Goal: Transaction & Acquisition: Purchase product/service

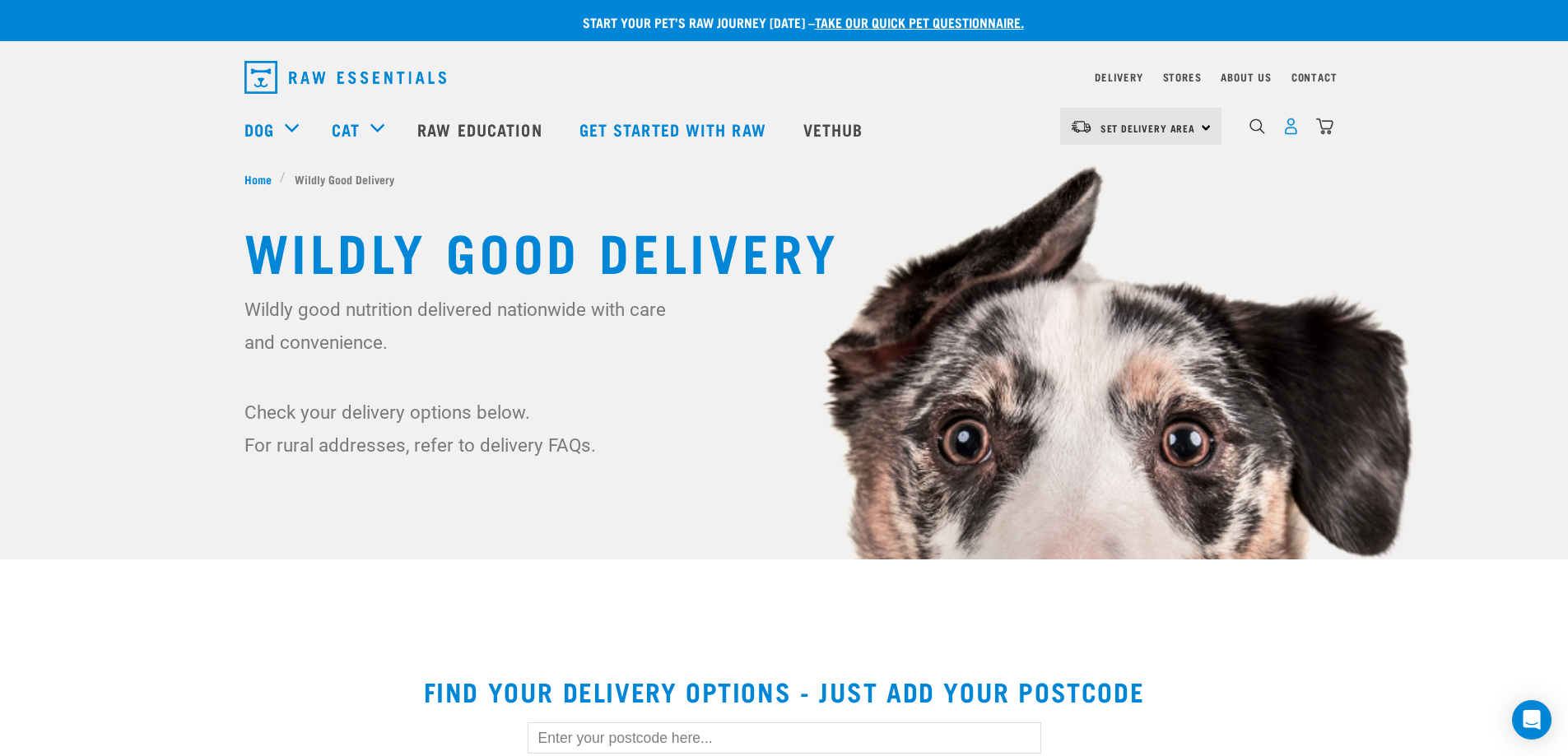
click at [1286, 134] on img "dropdown navigation" at bounding box center [1291, 126] width 17 height 17
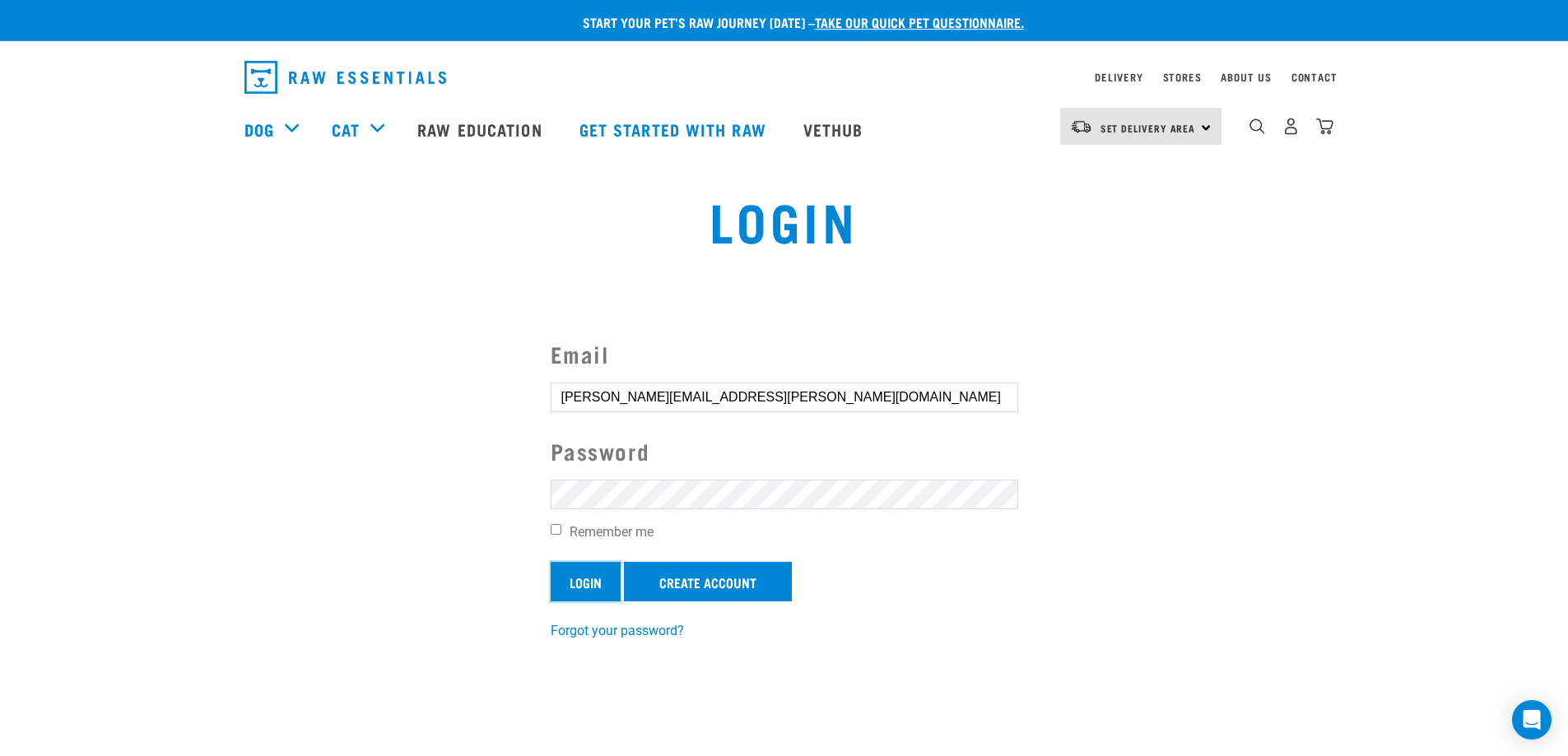
click at [577, 574] on input "Login" at bounding box center [585, 581] width 70 height 39
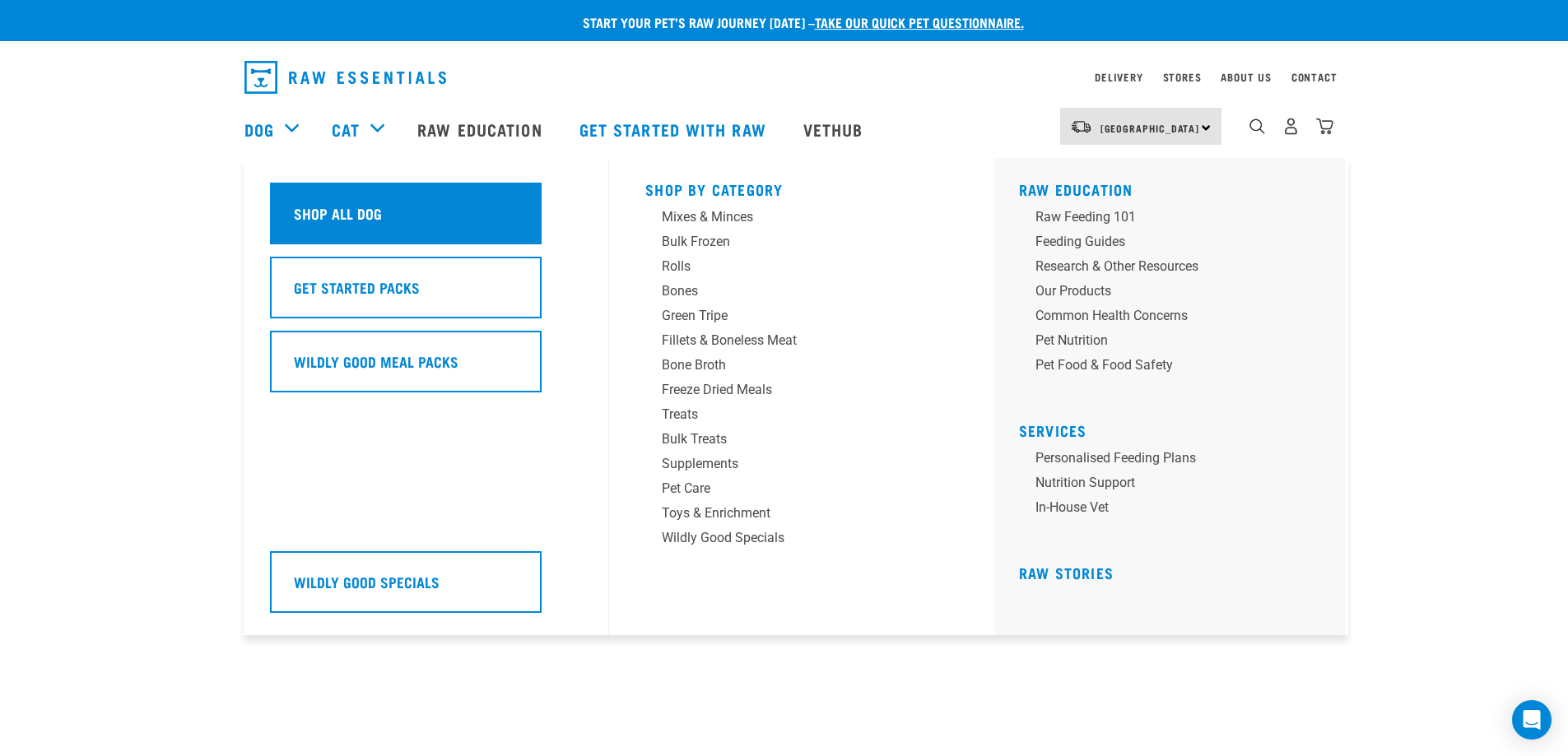
click at [306, 214] on h5 "Shop All Dog" at bounding box center [337, 213] width 88 height 21
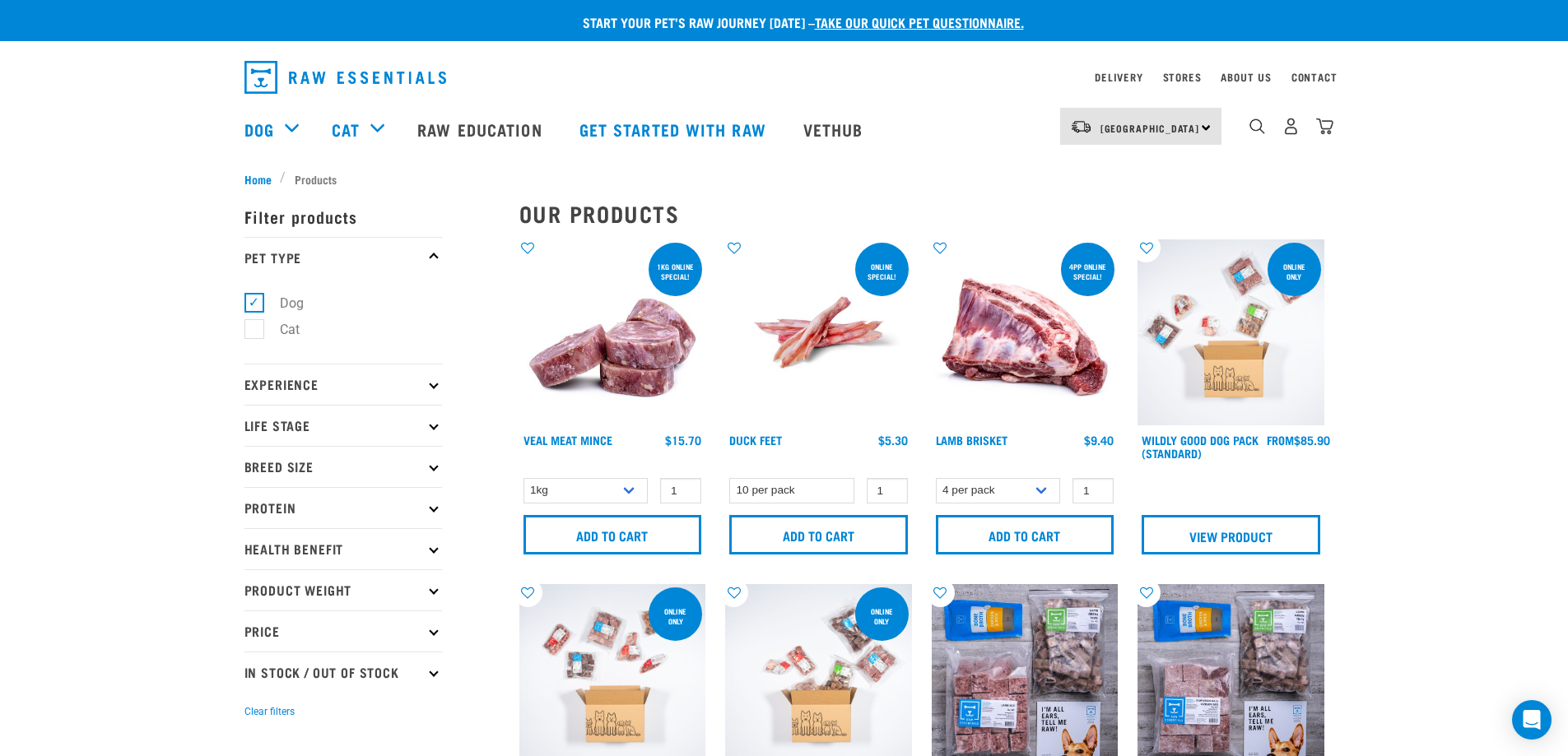
click at [351, 505] on p "Protein" at bounding box center [343, 507] width 198 height 41
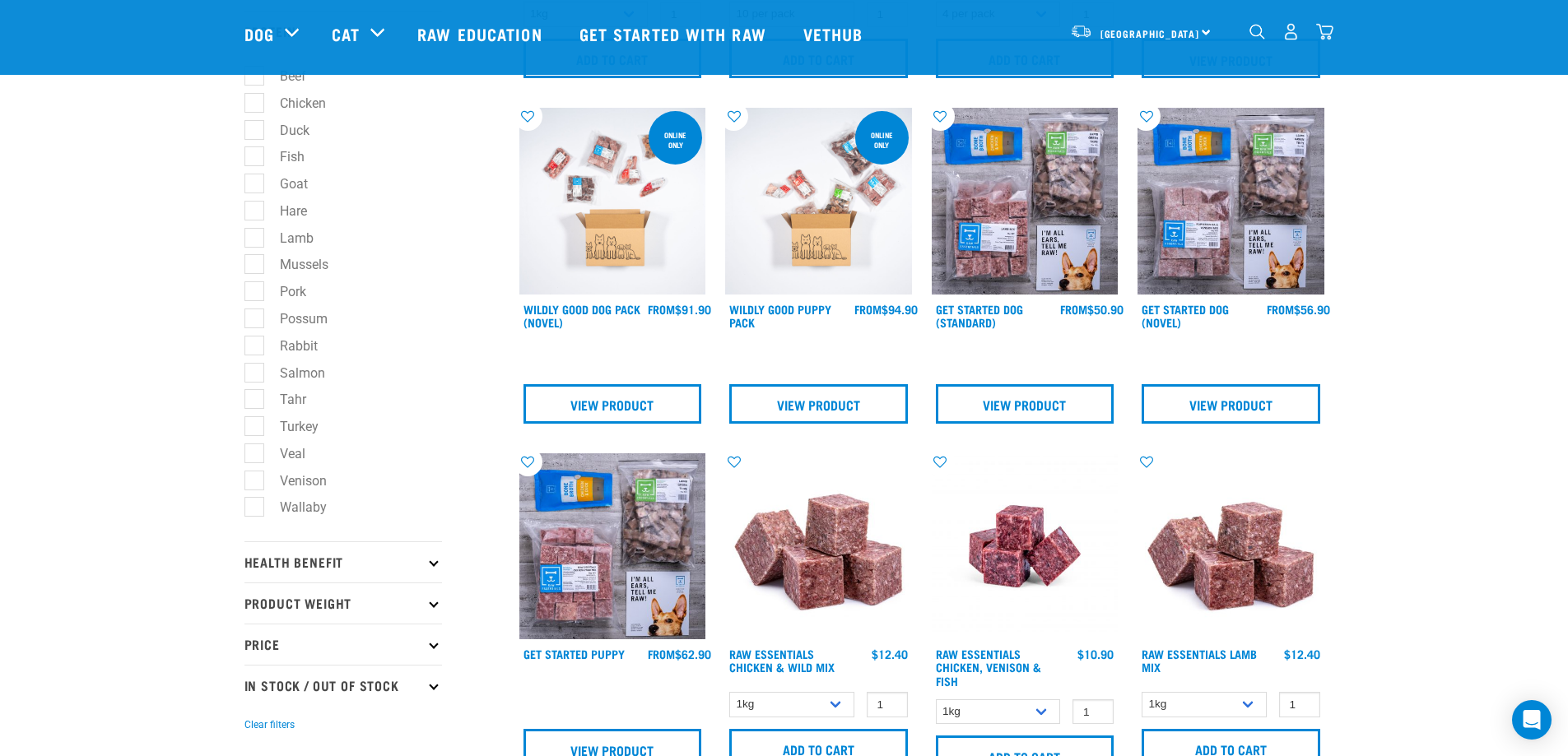
scroll to position [358, 0]
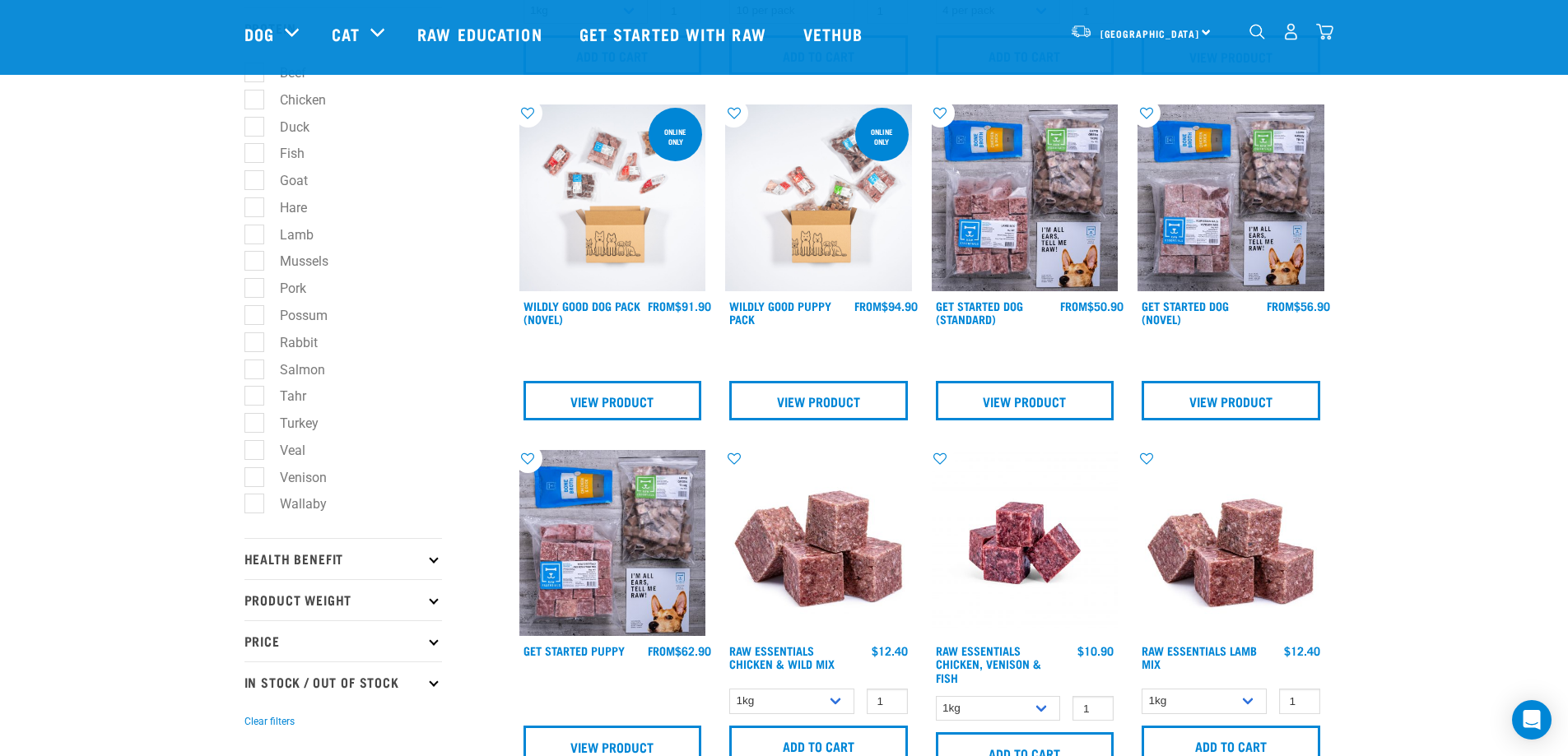
click at [321, 484] on label "Venison" at bounding box center [294, 478] width 80 height 20
click at [256, 479] on input "Venison" at bounding box center [250, 474] width 11 height 11
checkbox input "true"
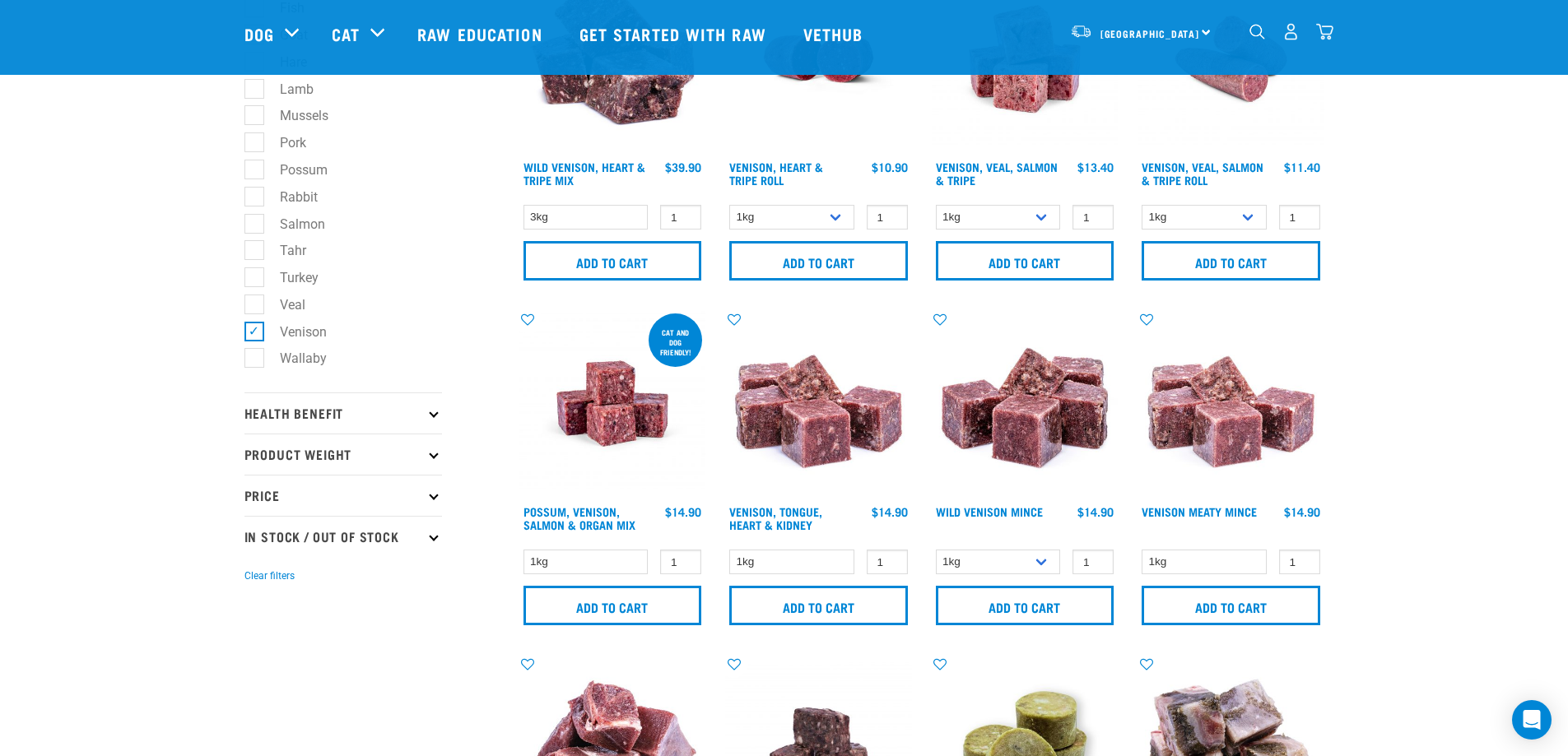
scroll to position [518, 0]
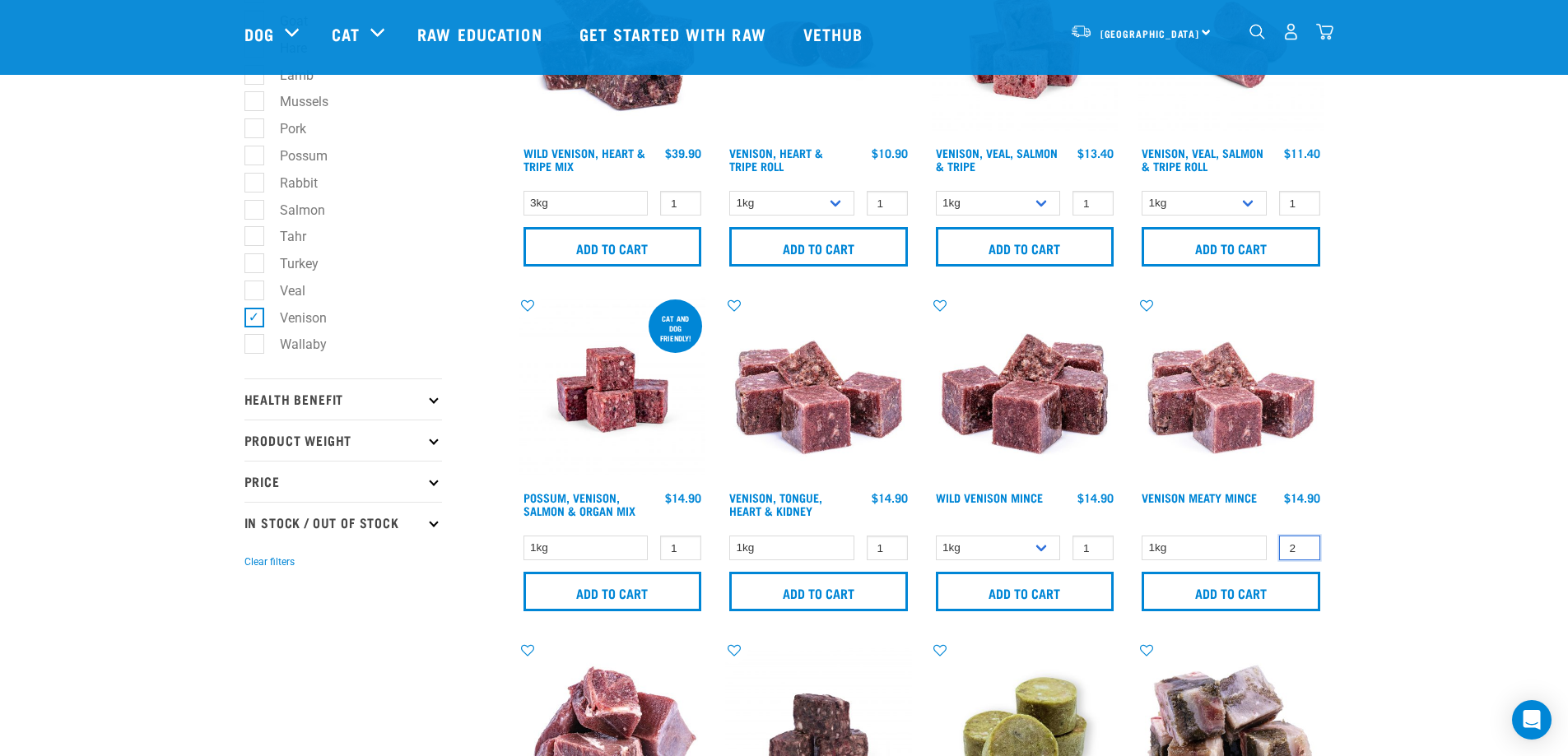
type input "2"
click at [1302, 541] on input "2" at bounding box center [1300, 548] width 41 height 26
click at [1229, 584] on input "Add to cart" at bounding box center [1231, 592] width 179 height 39
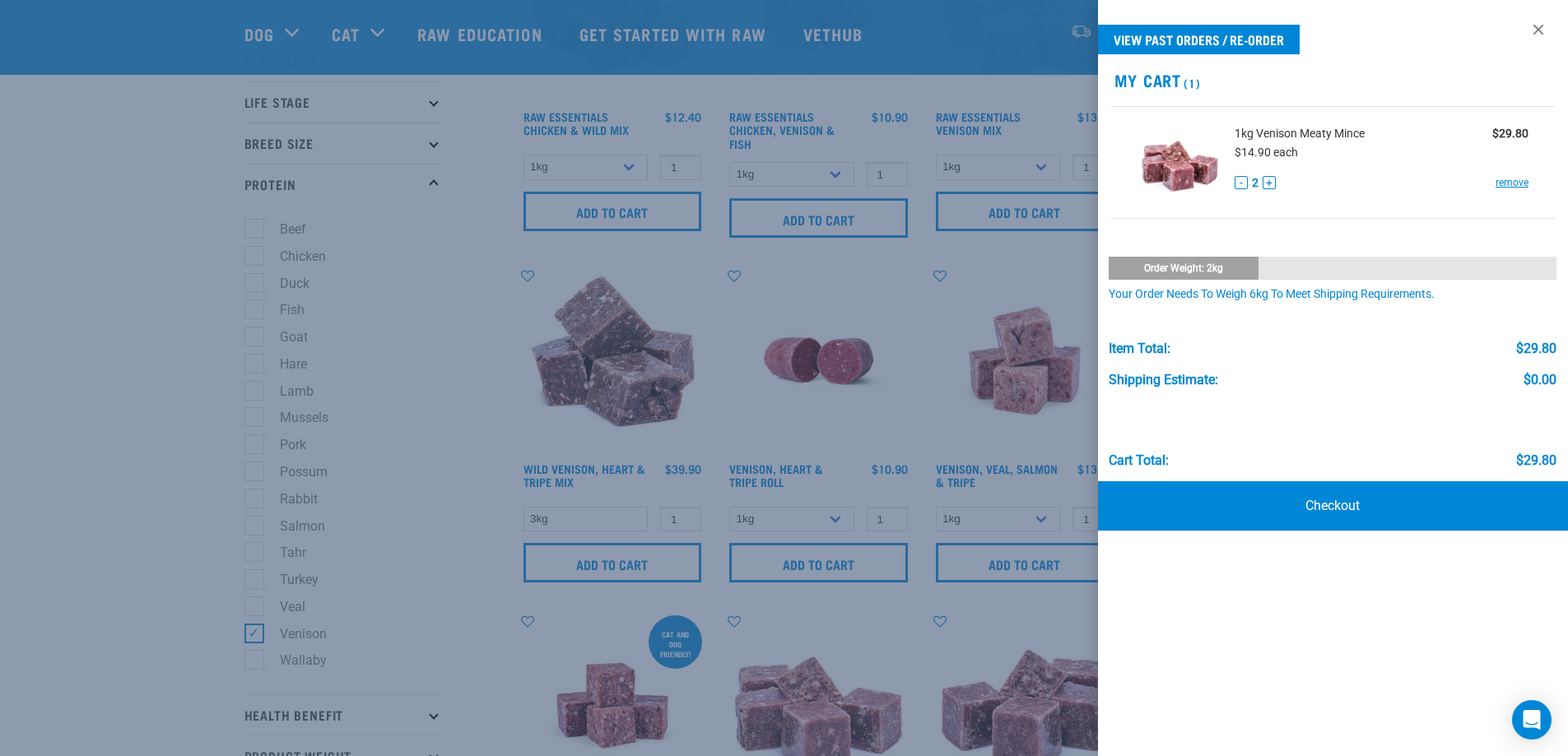
scroll to position [200, 0]
click at [1538, 30] on link at bounding box center [1538, 29] width 26 height 26
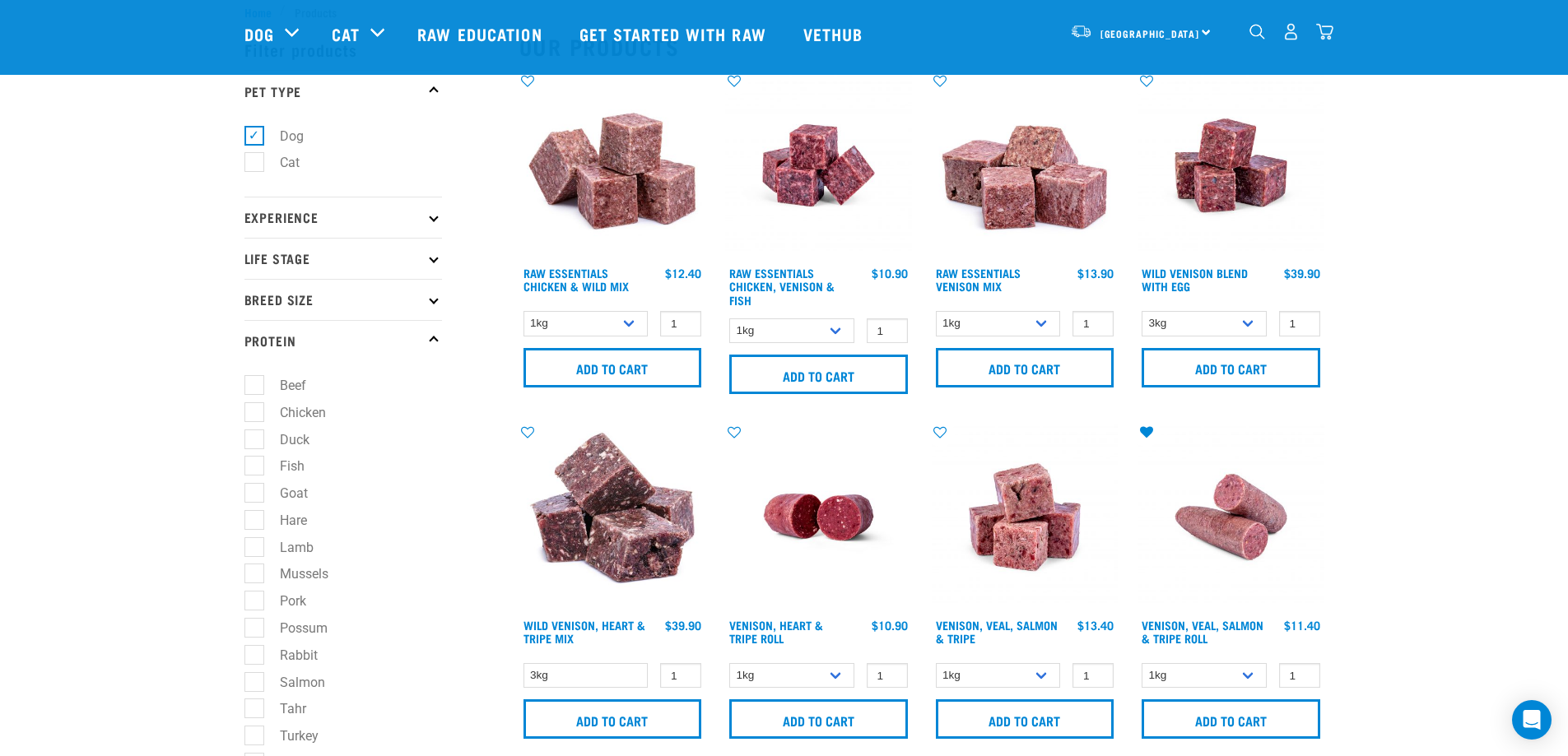
scroll to position [0, 0]
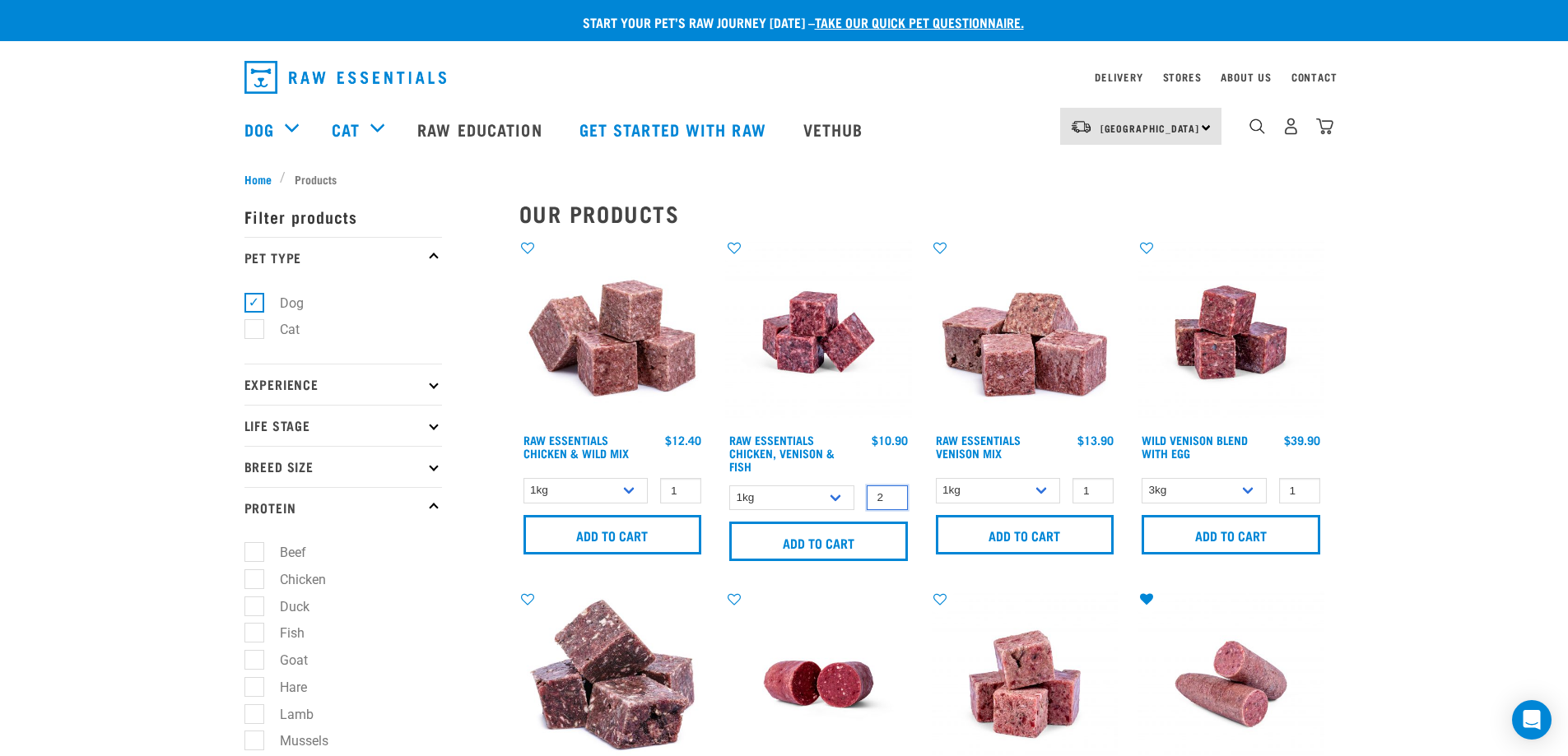
type input "2"
click at [892, 495] on input "2" at bounding box center [887, 498] width 41 height 26
click at [818, 533] on input "Add to cart" at bounding box center [818, 541] width 179 height 39
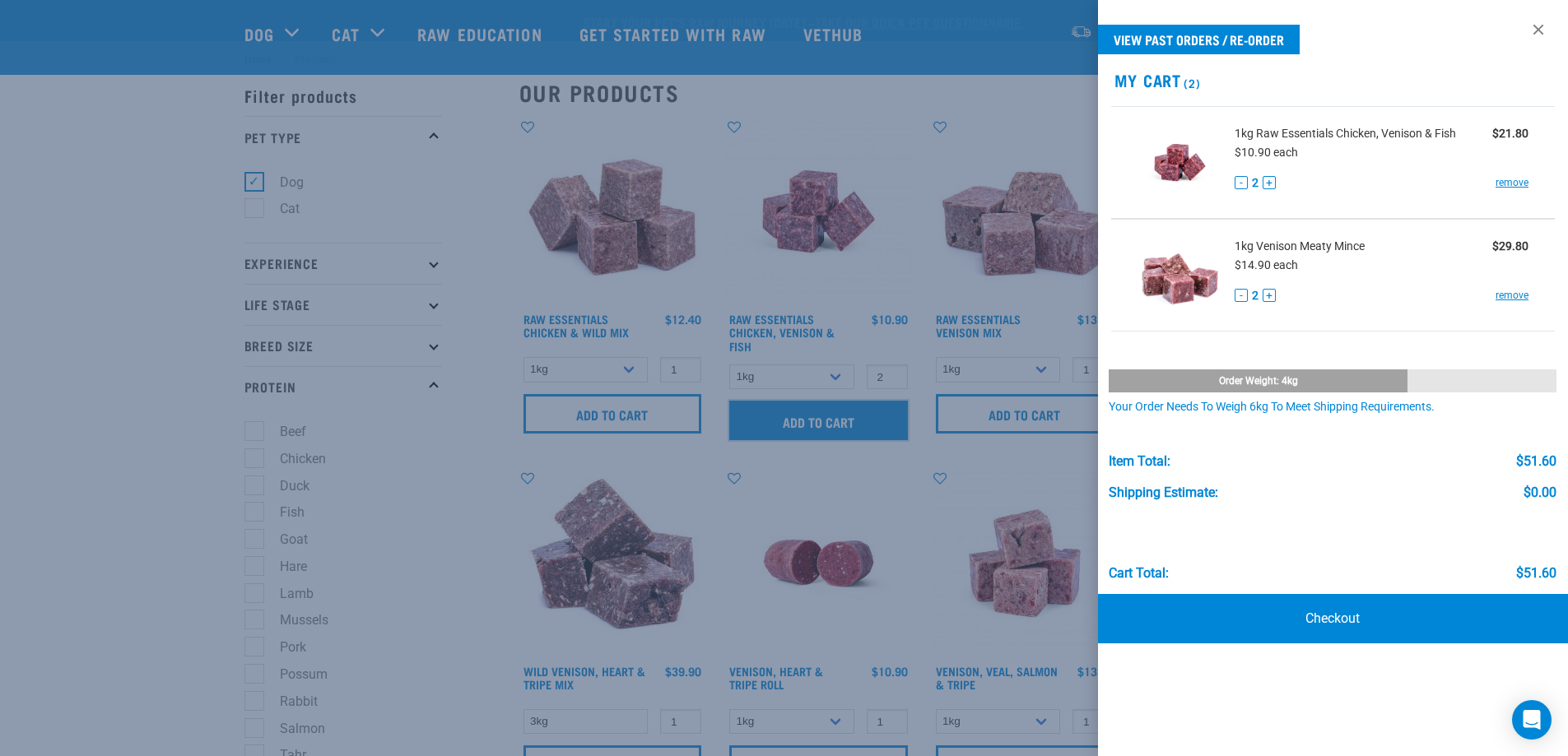
scroll to position [278, 0]
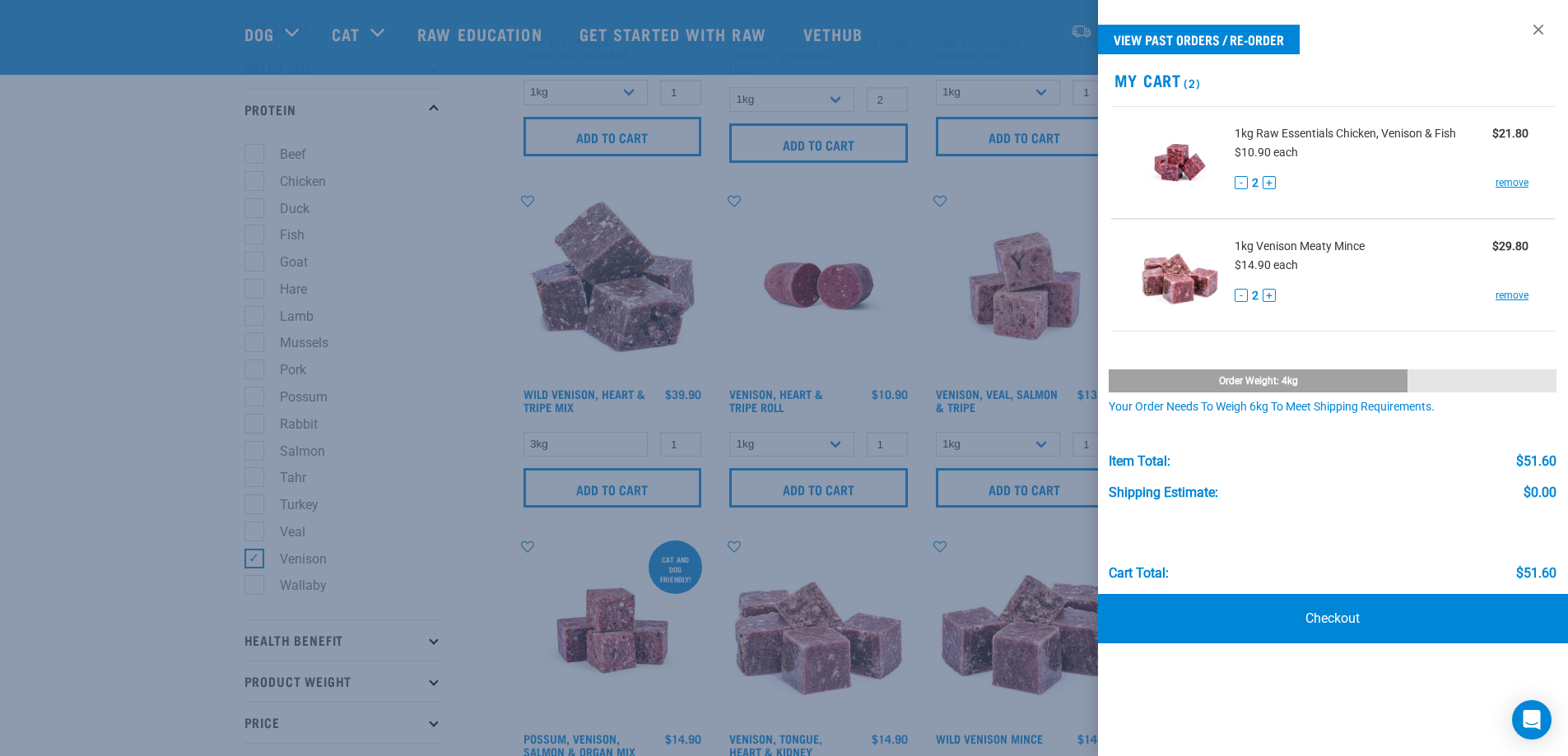
click at [250, 558] on div at bounding box center [784, 378] width 1568 height 756
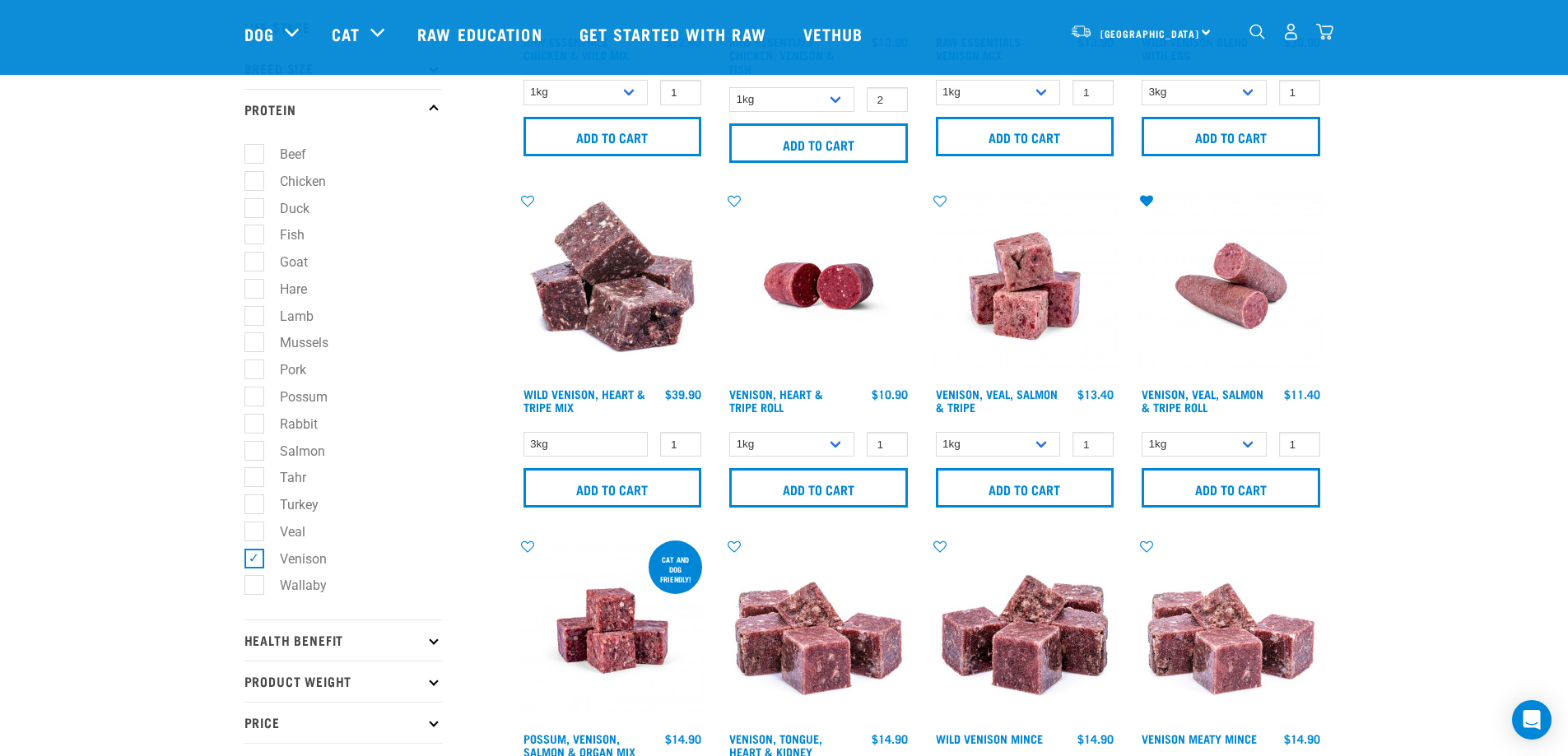
click at [257, 564] on label "Venison" at bounding box center [294, 559] width 80 height 20
click at [256, 561] on input "Venison" at bounding box center [250, 555] width 11 height 11
checkbox input "false"
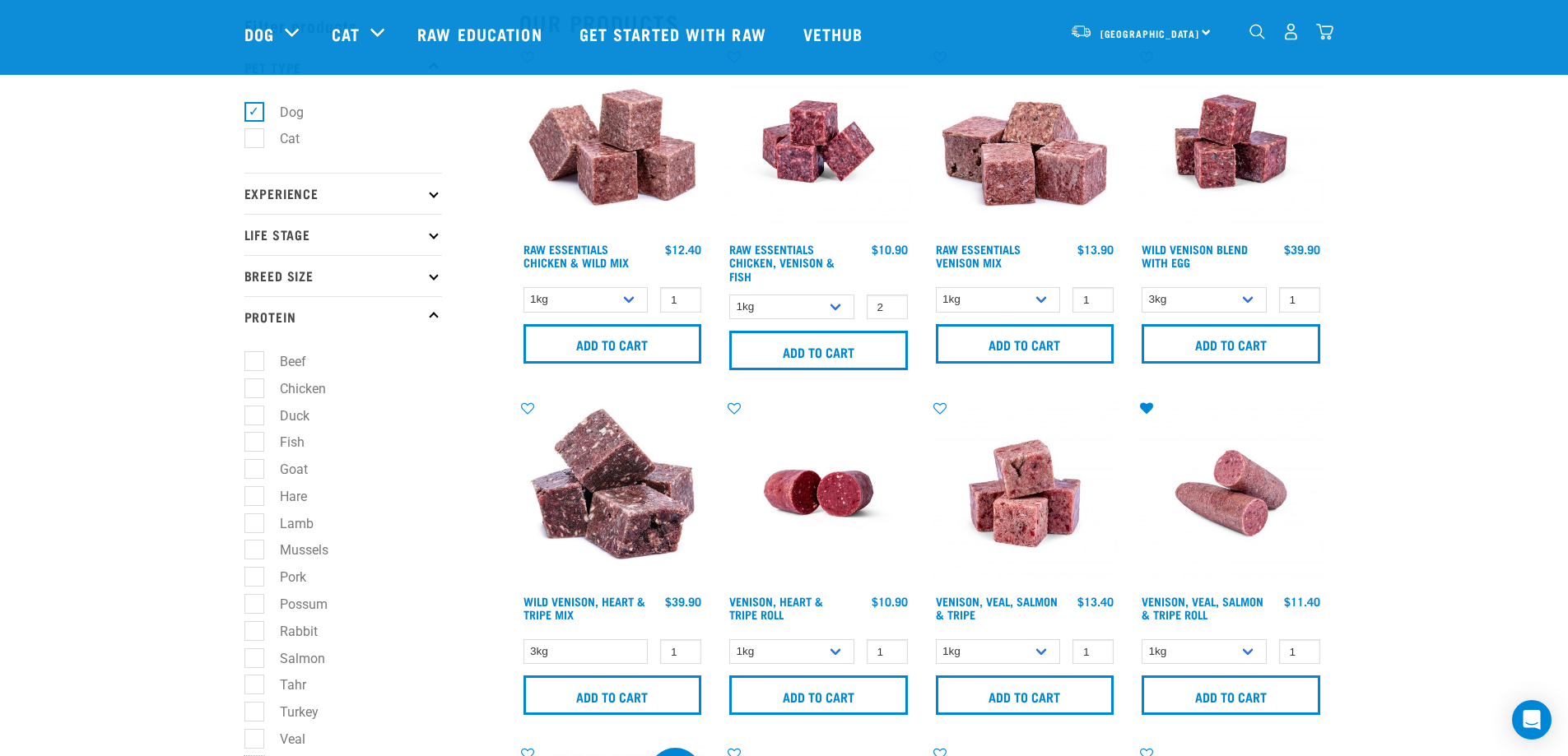
scroll to position [79, 0]
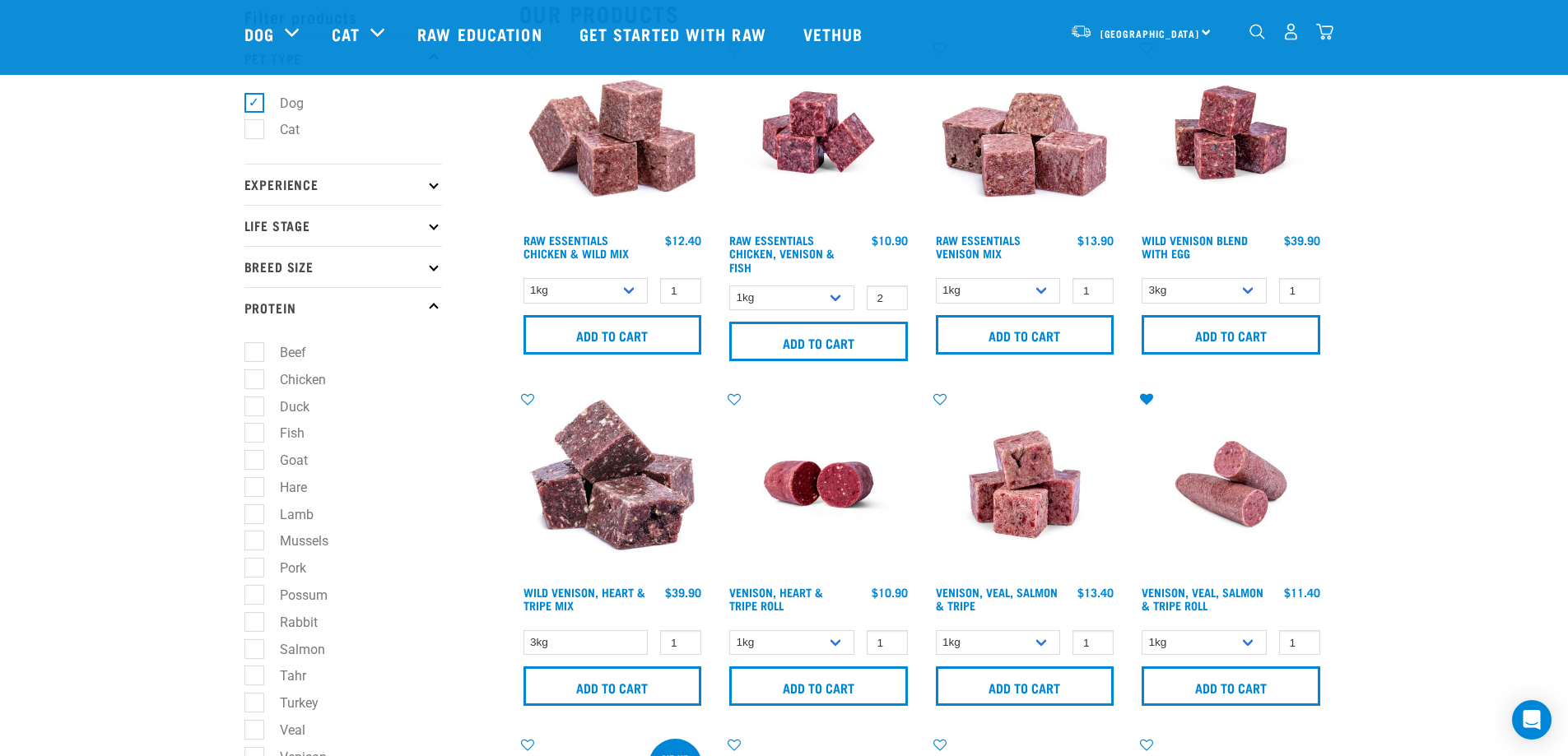
click at [302, 344] on label "Beef" at bounding box center [284, 352] width 60 height 20
click at [256, 345] on input "Beef" at bounding box center [250, 350] width 11 height 11
checkbox input "true"
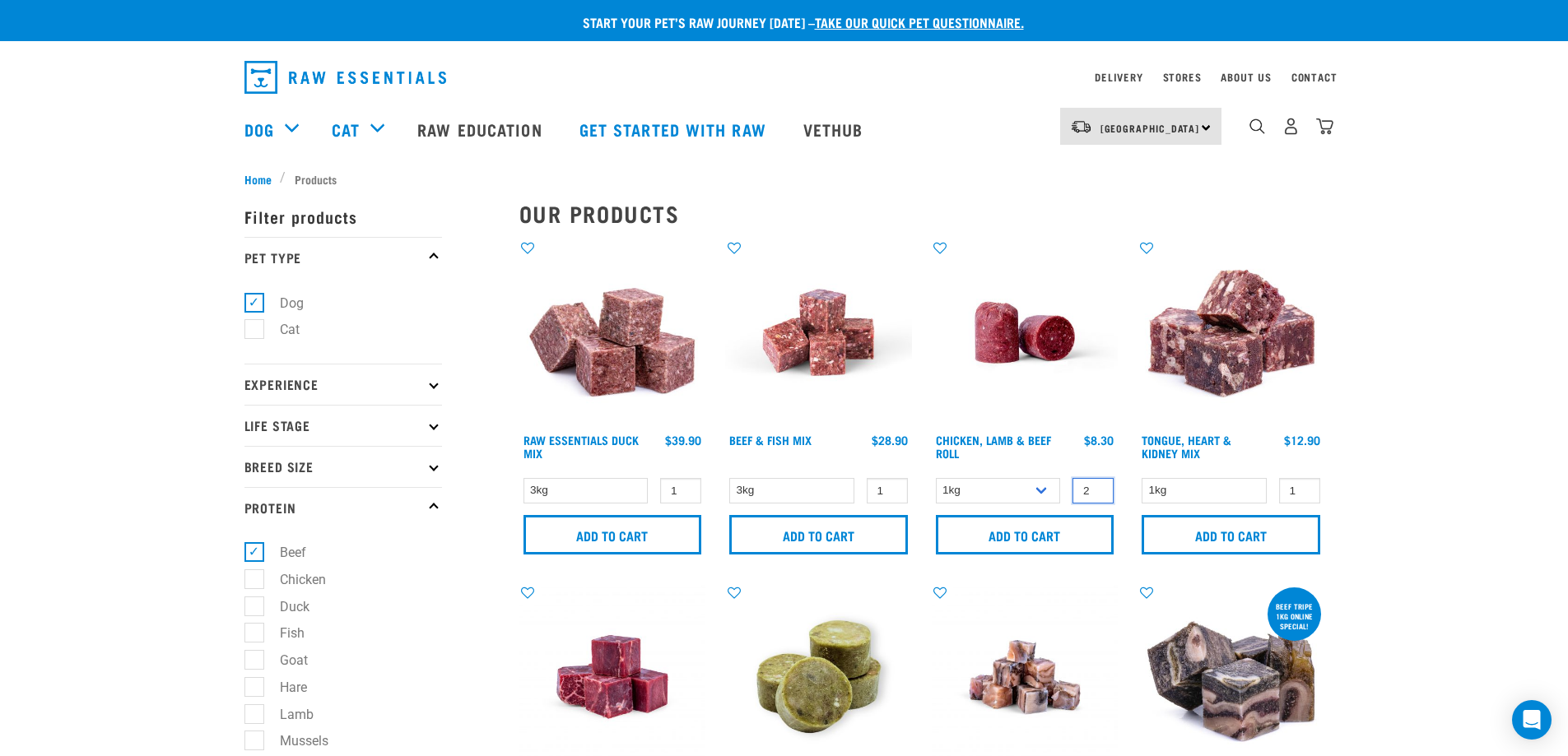
click at [1096, 485] on input "2" at bounding box center [1093, 490] width 41 height 26
type input "3"
click at [1096, 485] on input "3" at bounding box center [1093, 490] width 41 height 26
click at [1020, 525] on input "Add to cart" at bounding box center [1025, 535] width 179 height 39
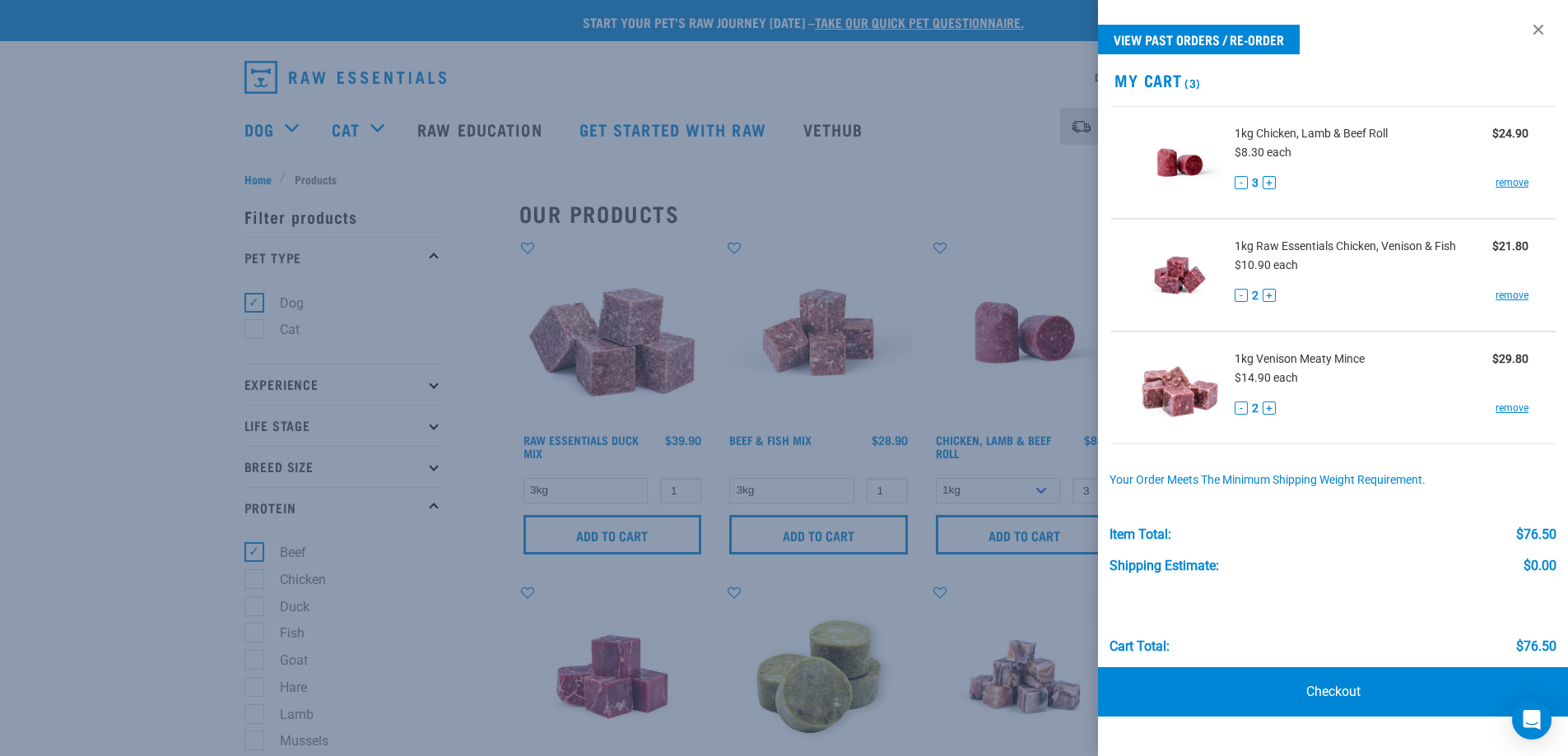
click at [256, 548] on div at bounding box center [784, 378] width 1568 height 756
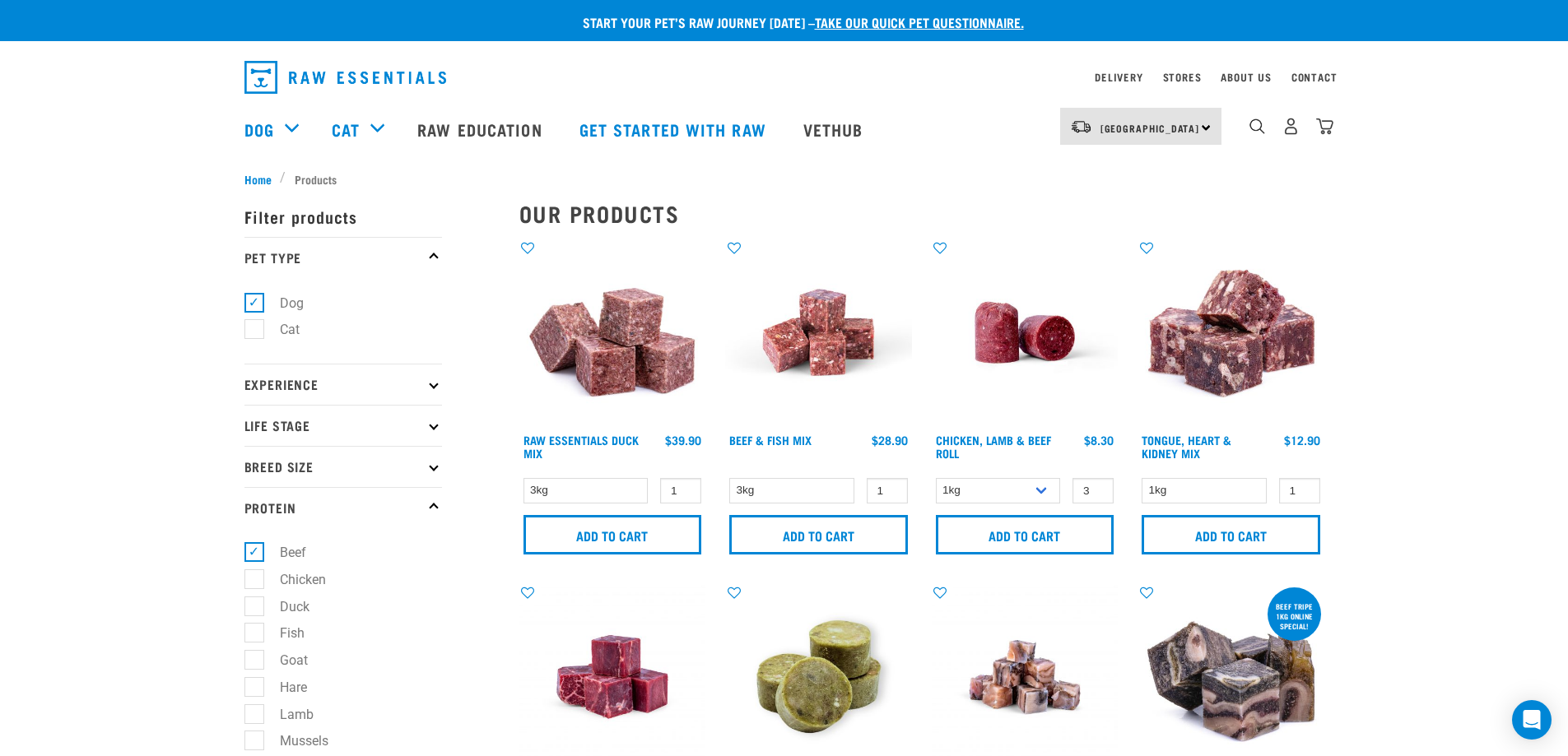
click at [254, 553] on label "Beef" at bounding box center [284, 553] width 60 height 20
click at [254, 553] on input "Beef" at bounding box center [250, 550] width 11 height 11
checkbox input "false"
click at [254, 574] on label "Chicken" at bounding box center [293, 580] width 79 height 20
click at [253, 574] on input "Chicken" at bounding box center [250, 576] width 11 height 11
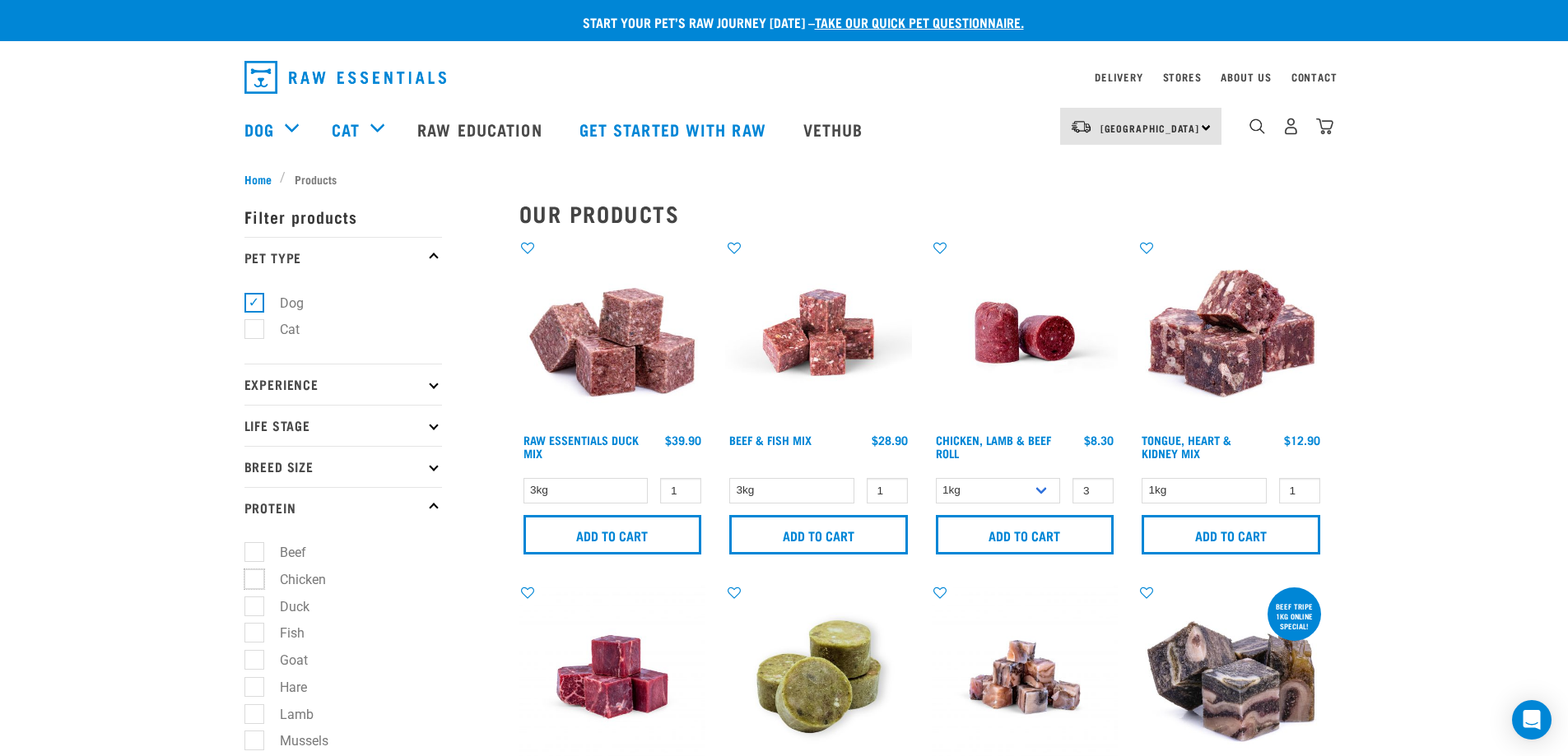
checkbox input "true"
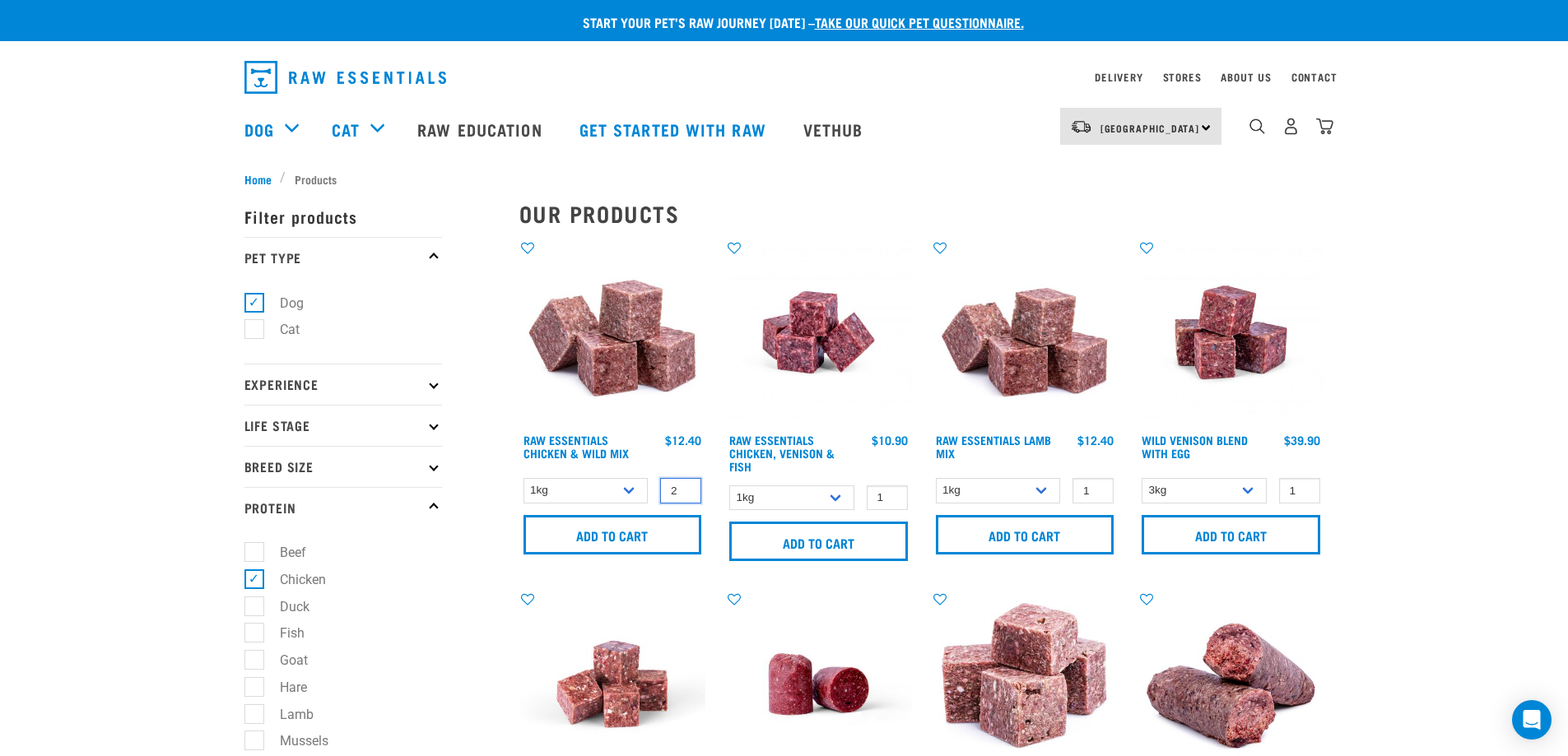
click at [686, 488] on input "2" at bounding box center [681, 490] width 41 height 26
type input "3"
click at [685, 488] on input "3" at bounding box center [681, 490] width 41 height 26
click at [626, 531] on input "Add to cart" at bounding box center [613, 535] width 179 height 39
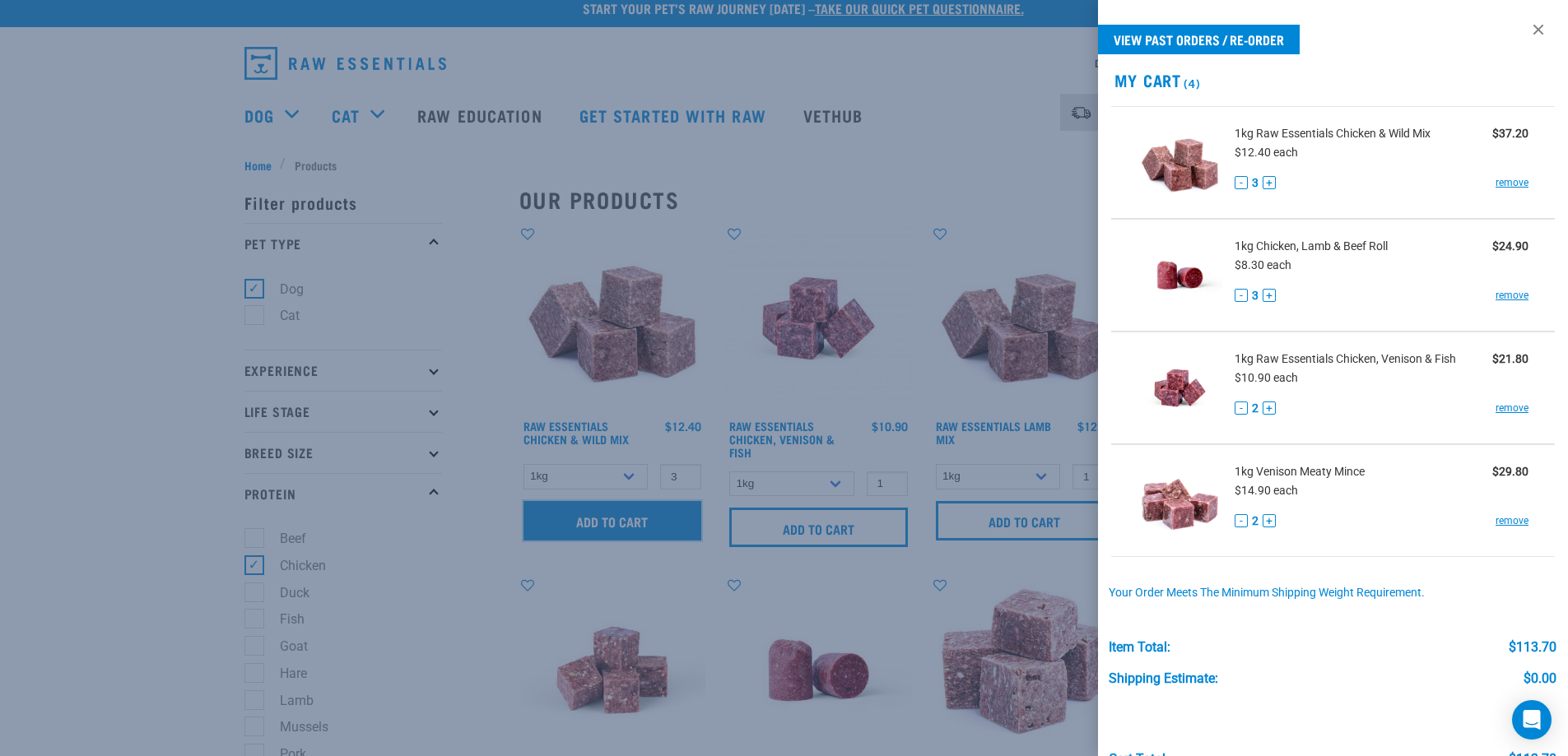
scroll to position [14, 0]
click at [1526, 25] on link at bounding box center [1538, 29] width 26 height 26
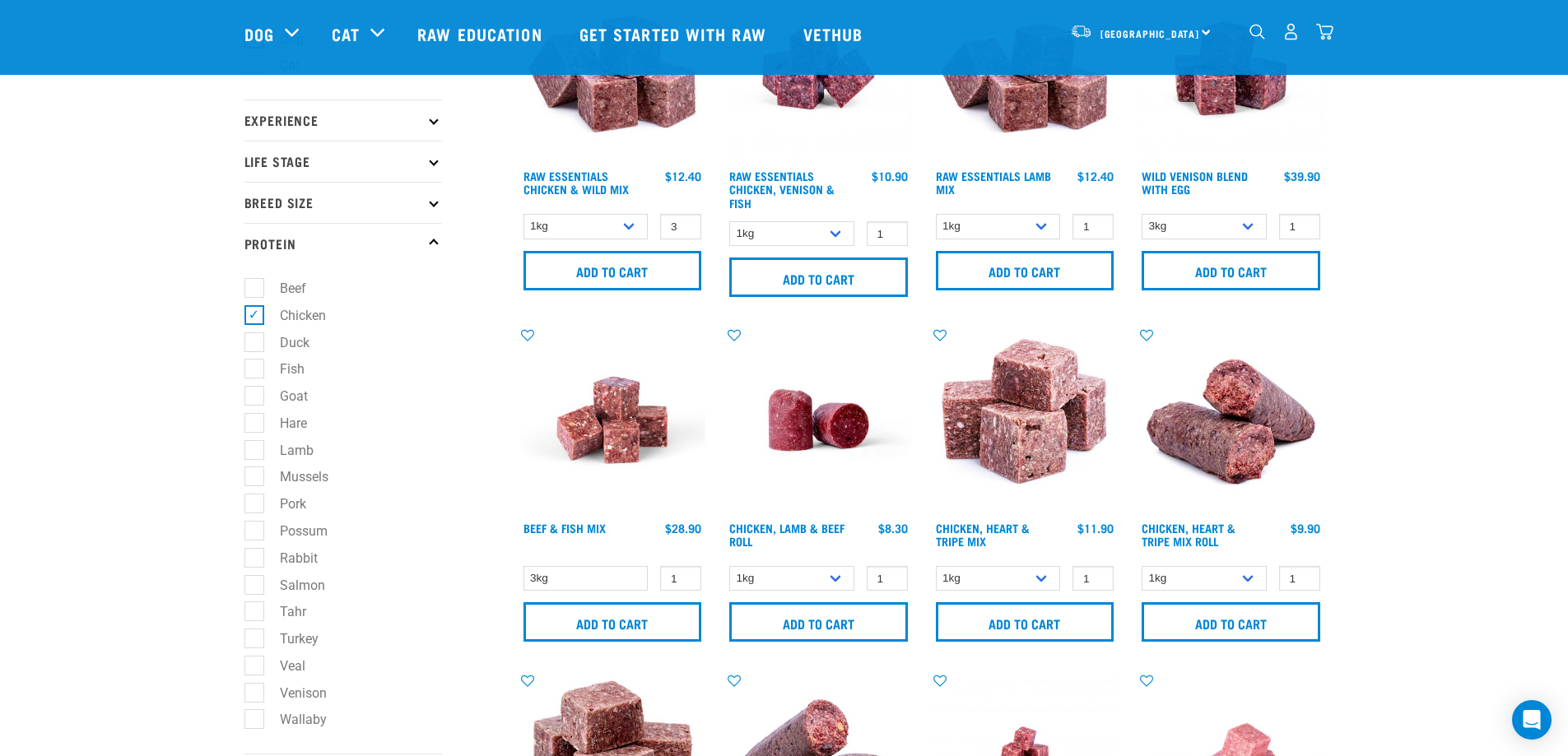
scroll to position [380, 0]
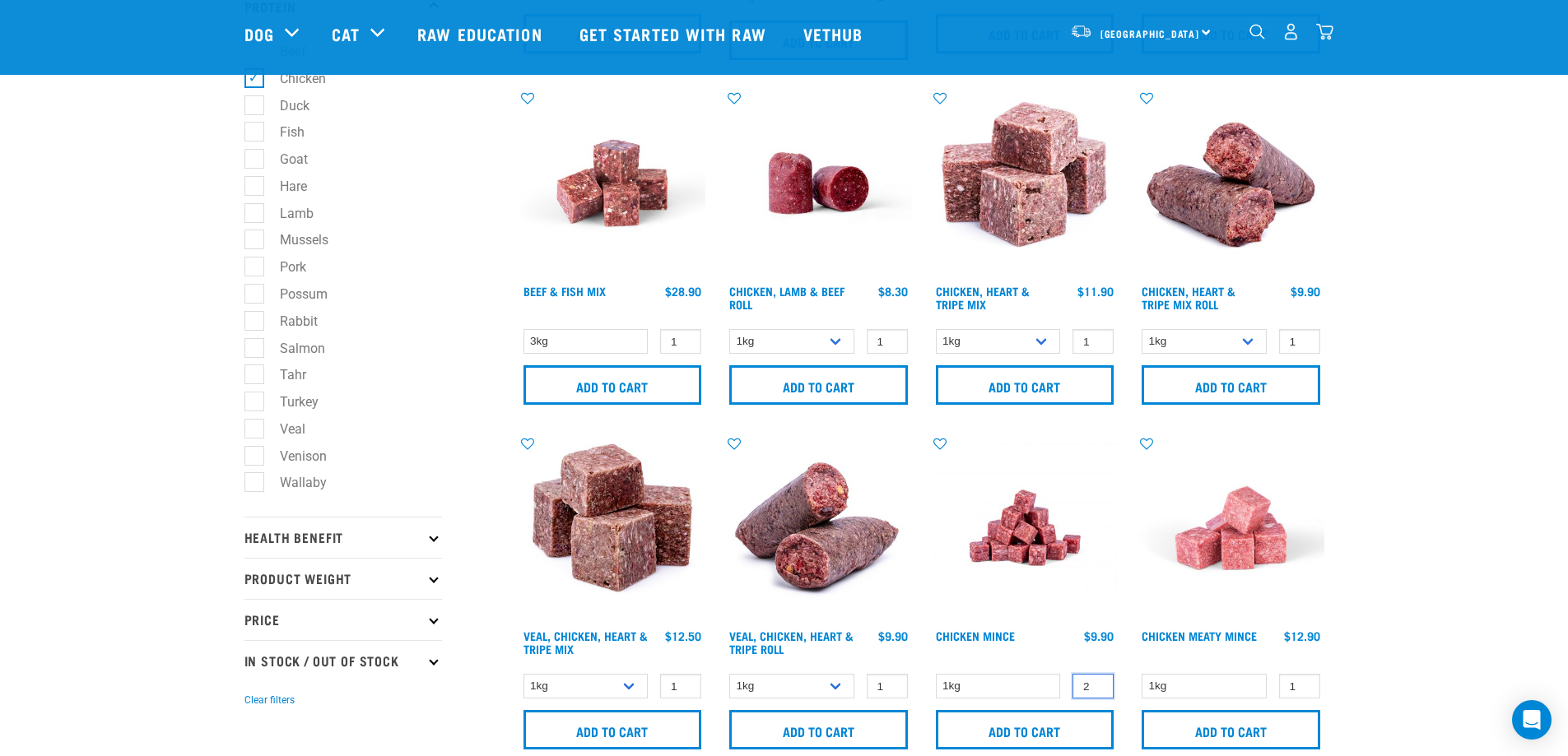
type input "2"
click at [1097, 683] on input "2" at bounding box center [1093, 686] width 41 height 26
click at [1008, 728] on input "Add to cart" at bounding box center [1025, 730] width 179 height 39
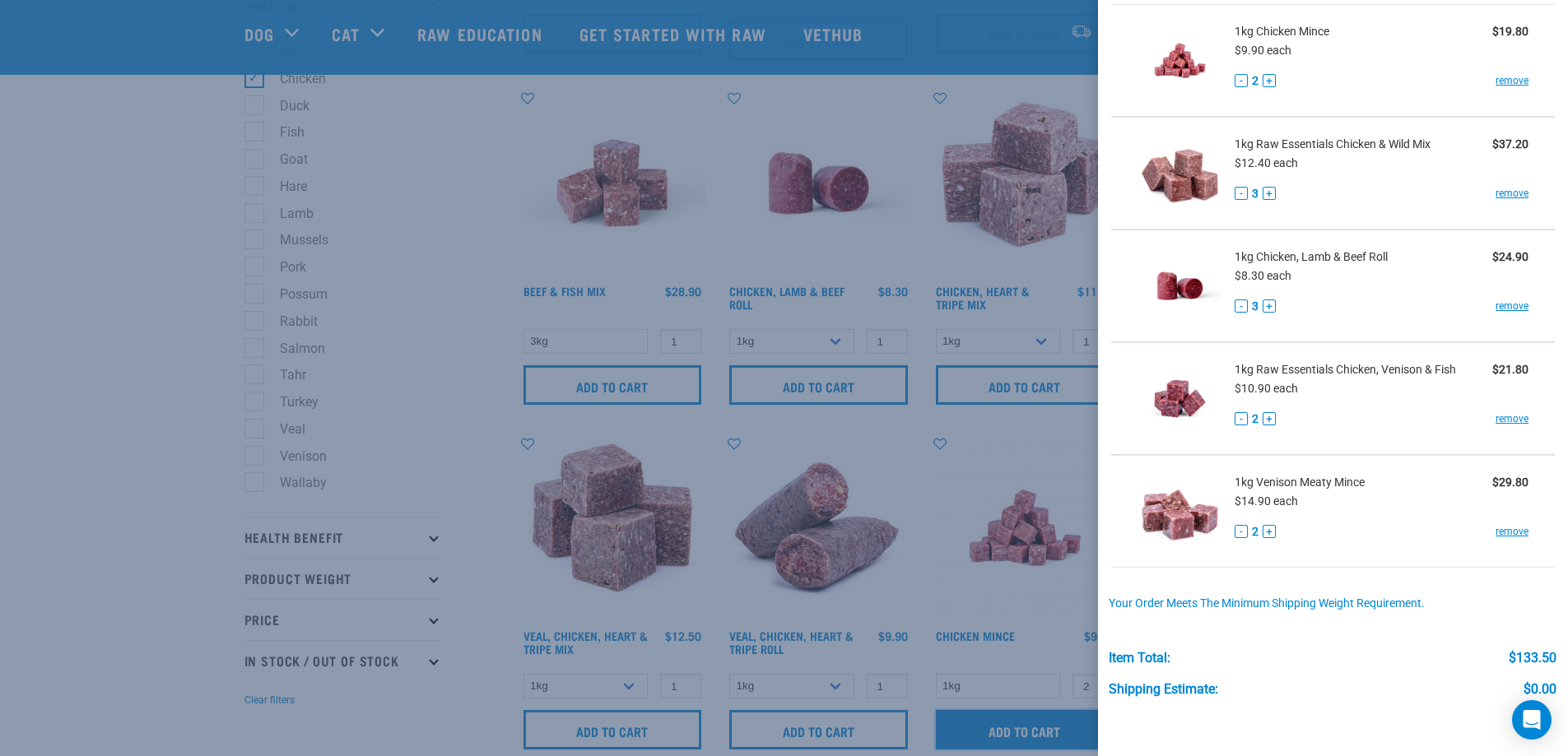
scroll to position [206, 0]
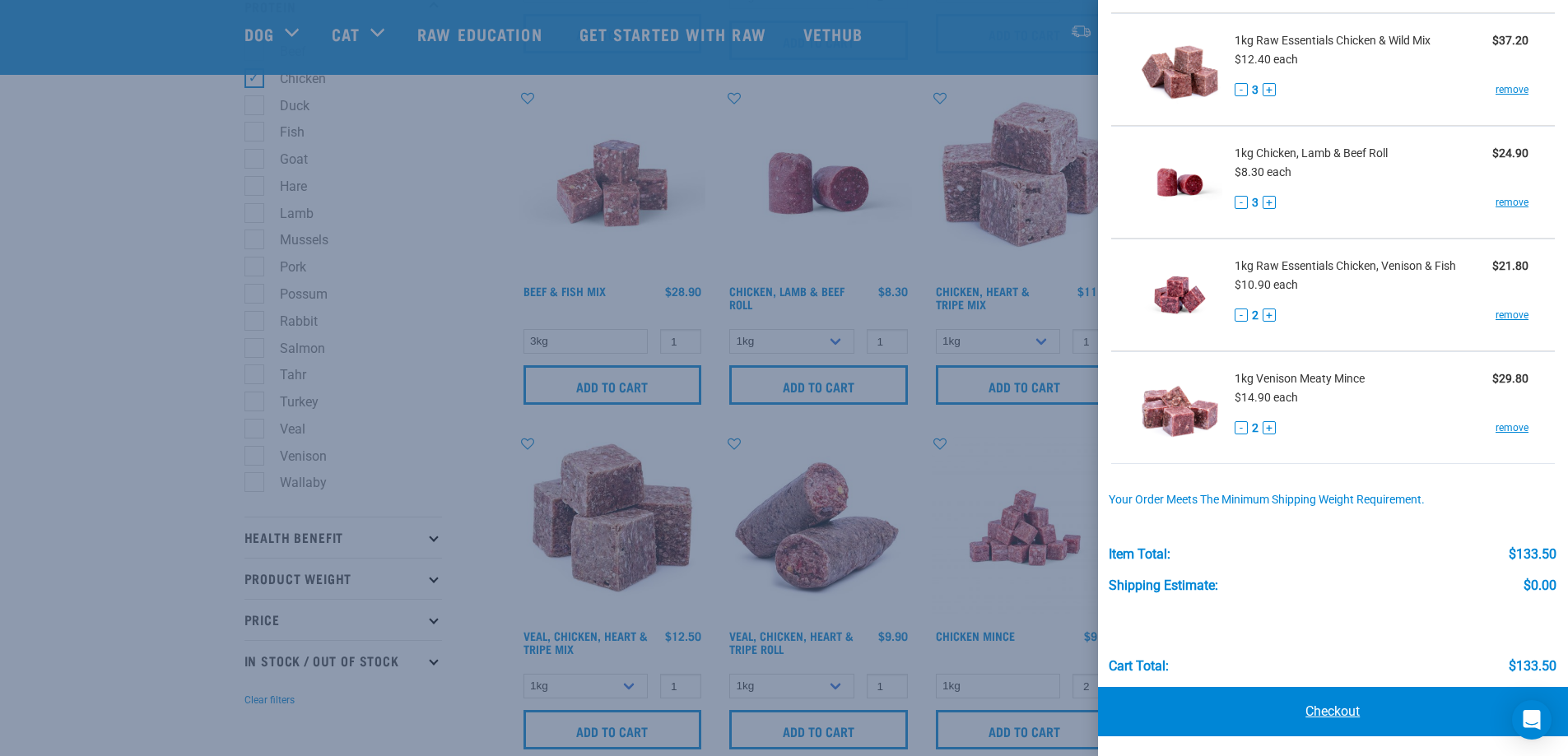
click at [1347, 717] on link "Checkout" at bounding box center [1333, 712] width 471 height 49
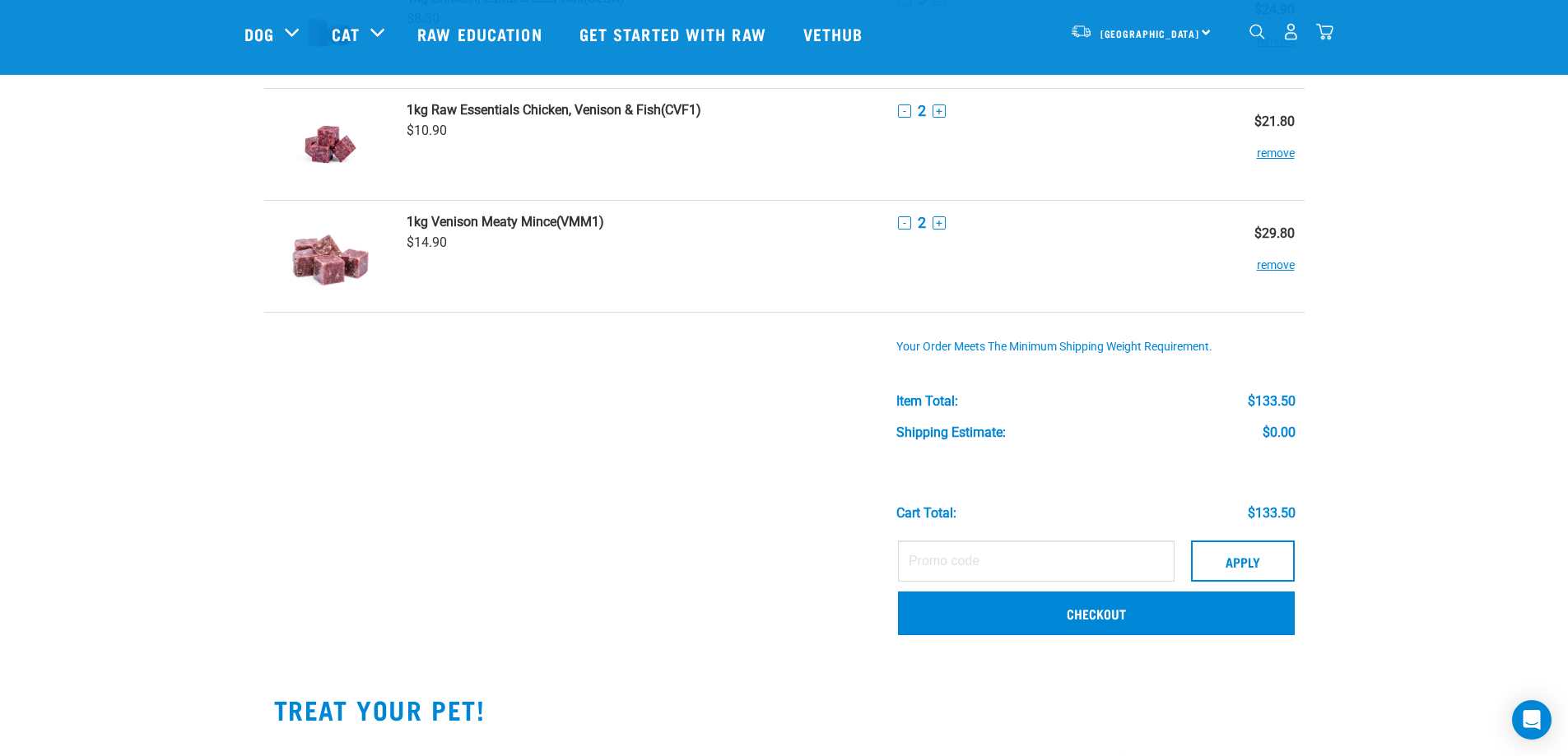
scroll to position [388, 0]
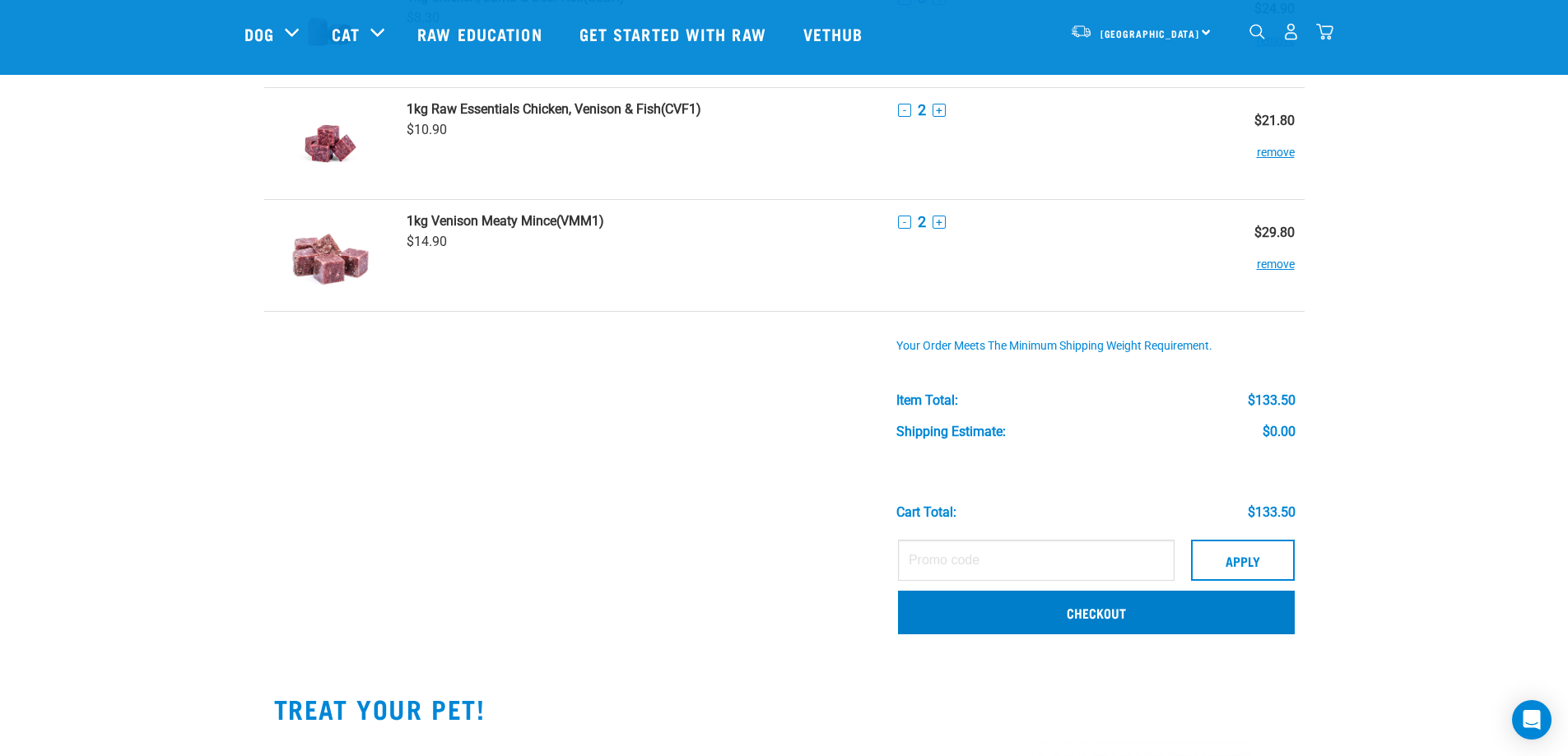
click at [1100, 614] on link "Checkout" at bounding box center [1096, 612] width 397 height 43
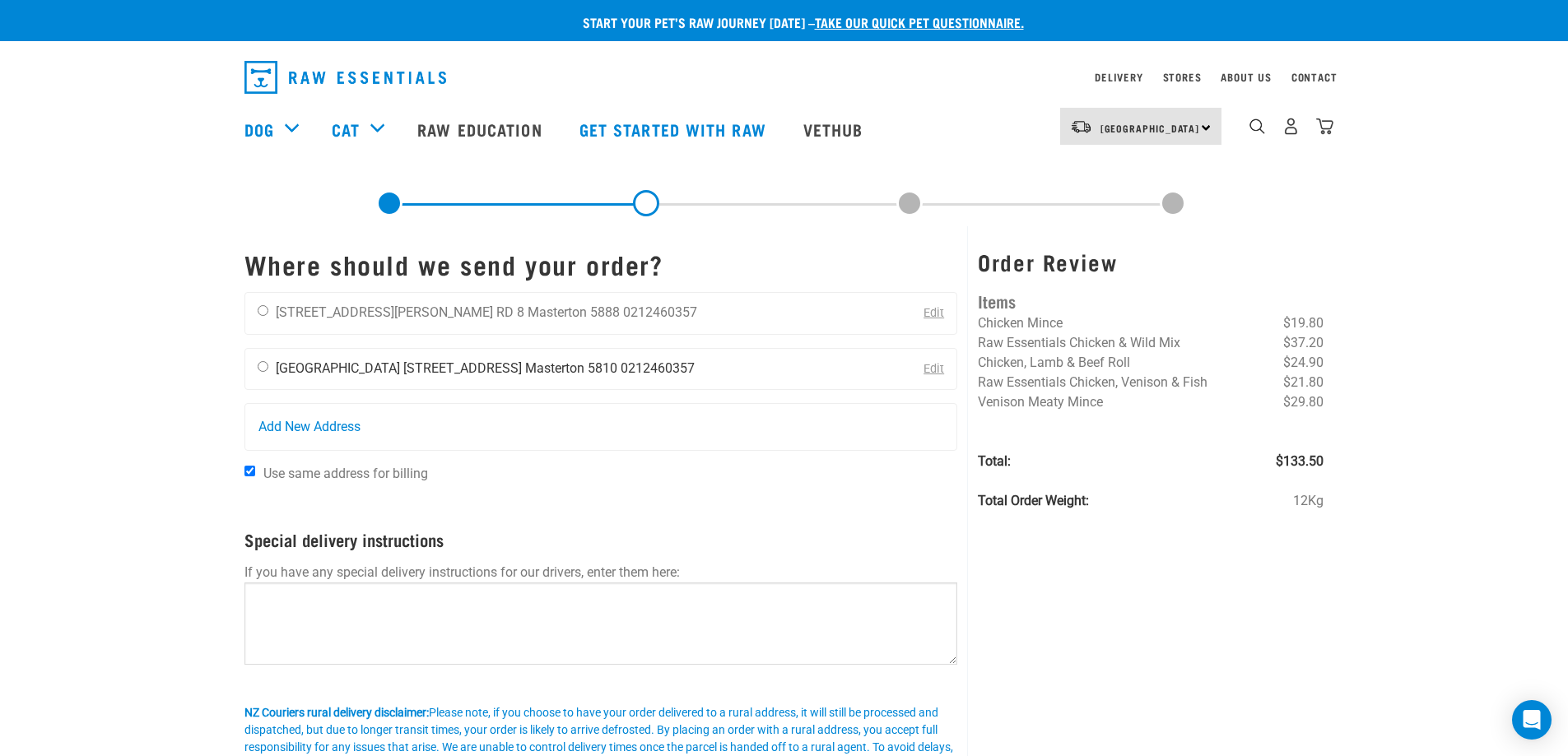
click at [258, 365] on input "radio" at bounding box center [262, 366] width 11 height 11
radio input "true"
click at [245, 473] on input "Use same address for billing" at bounding box center [250, 471] width 11 height 11
checkbox input "false"
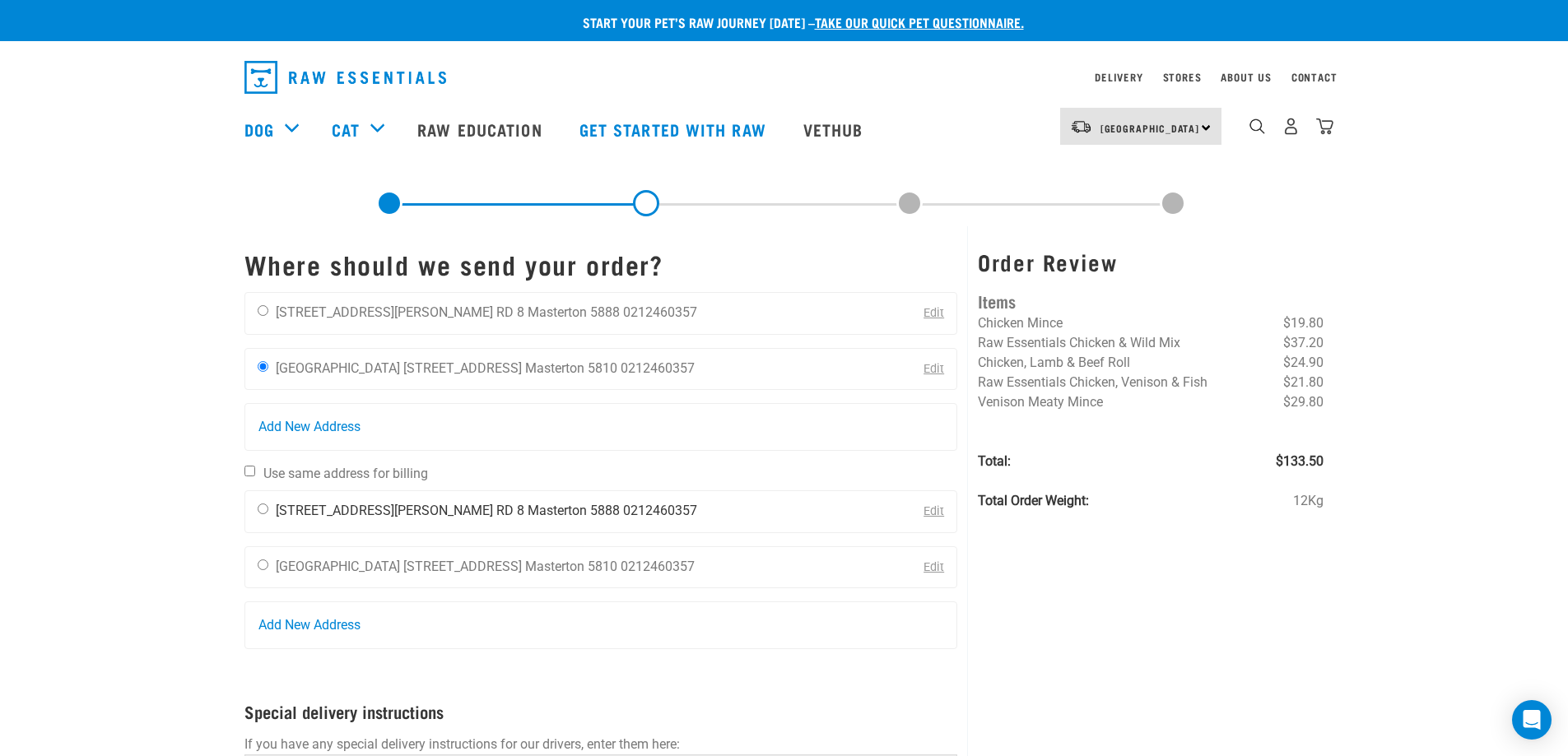
click at [265, 507] on input "radio" at bounding box center [262, 508] width 11 height 11
radio input "true"
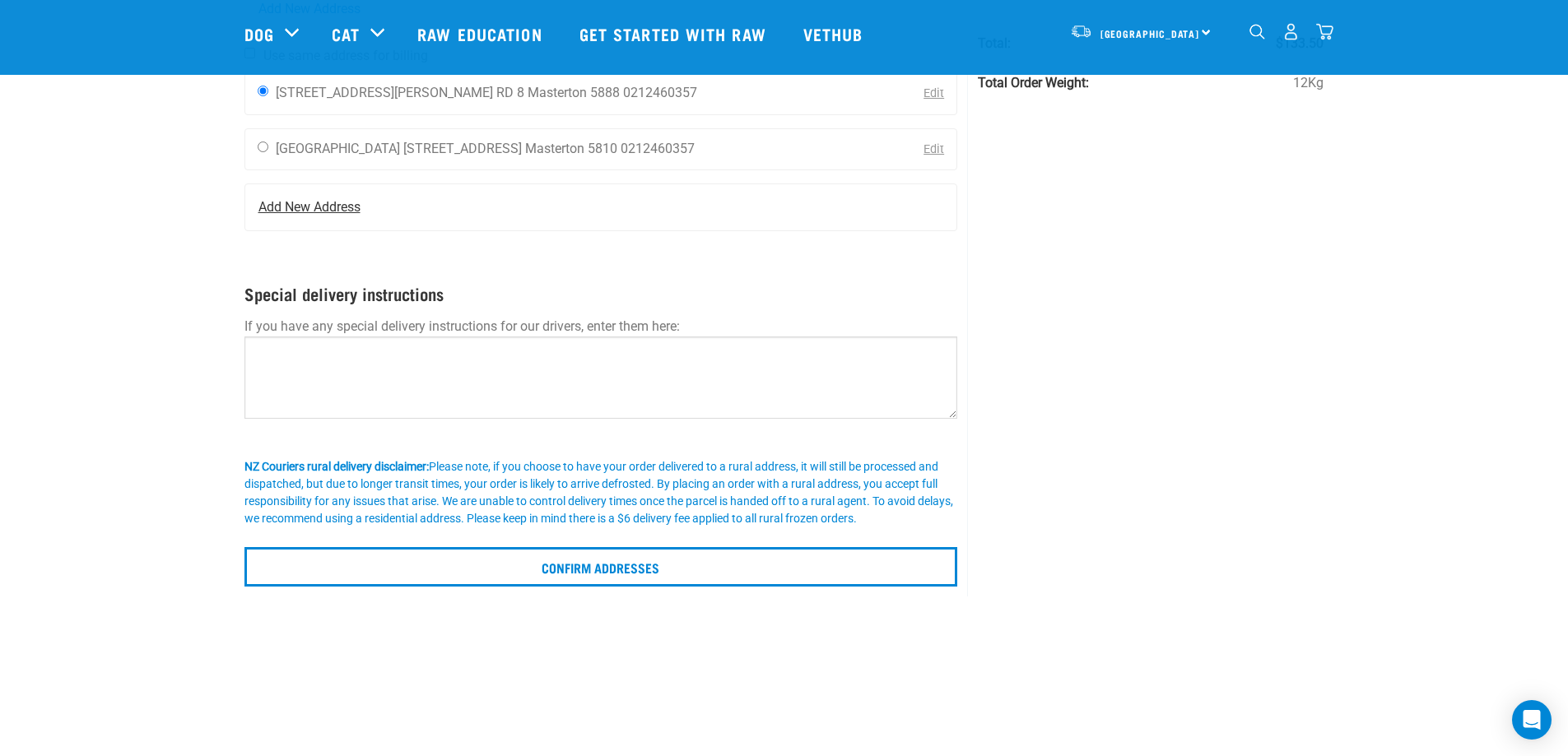
scroll to position [384, 0]
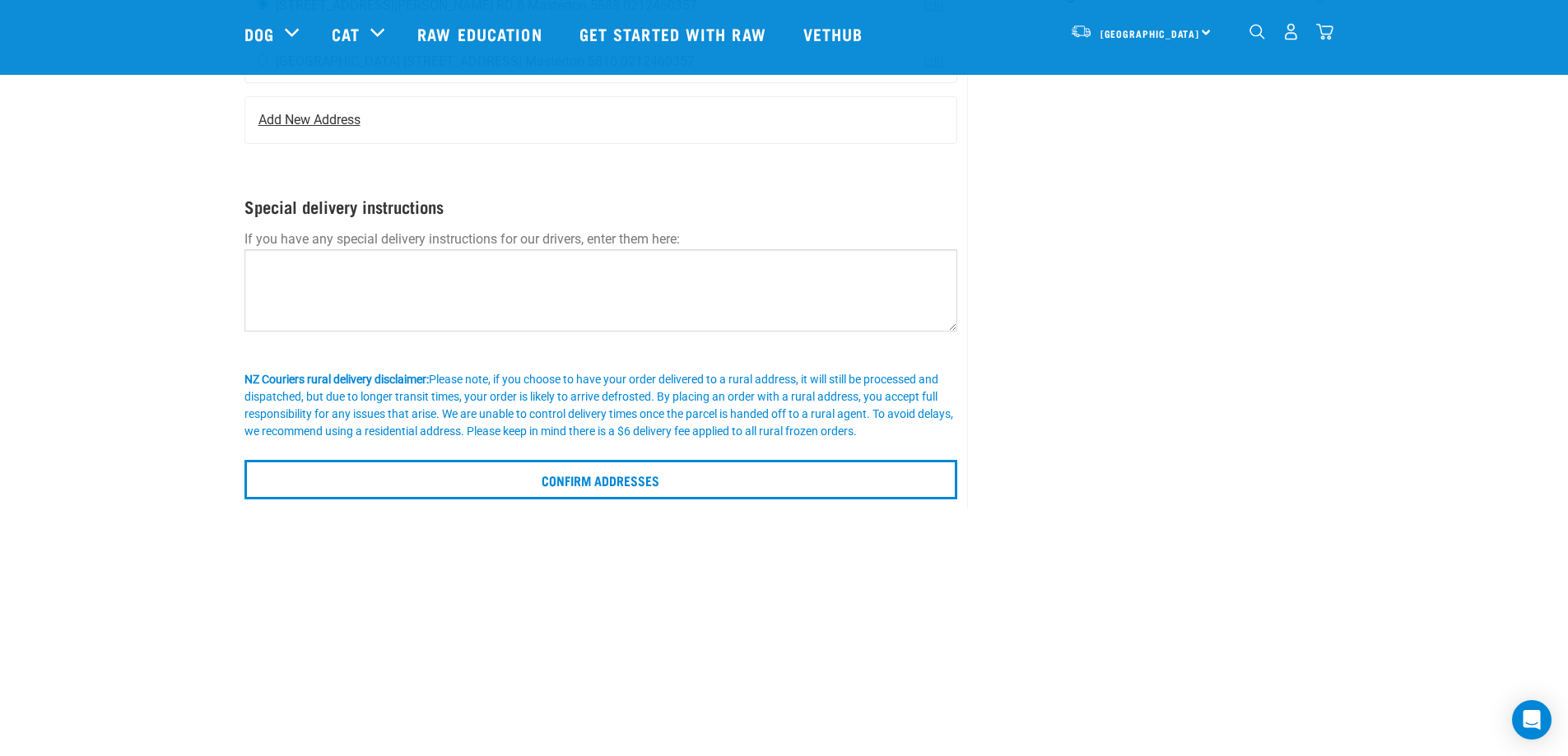
click at [732, 483] on input "Confirm addresses" at bounding box center [601, 479] width 714 height 39
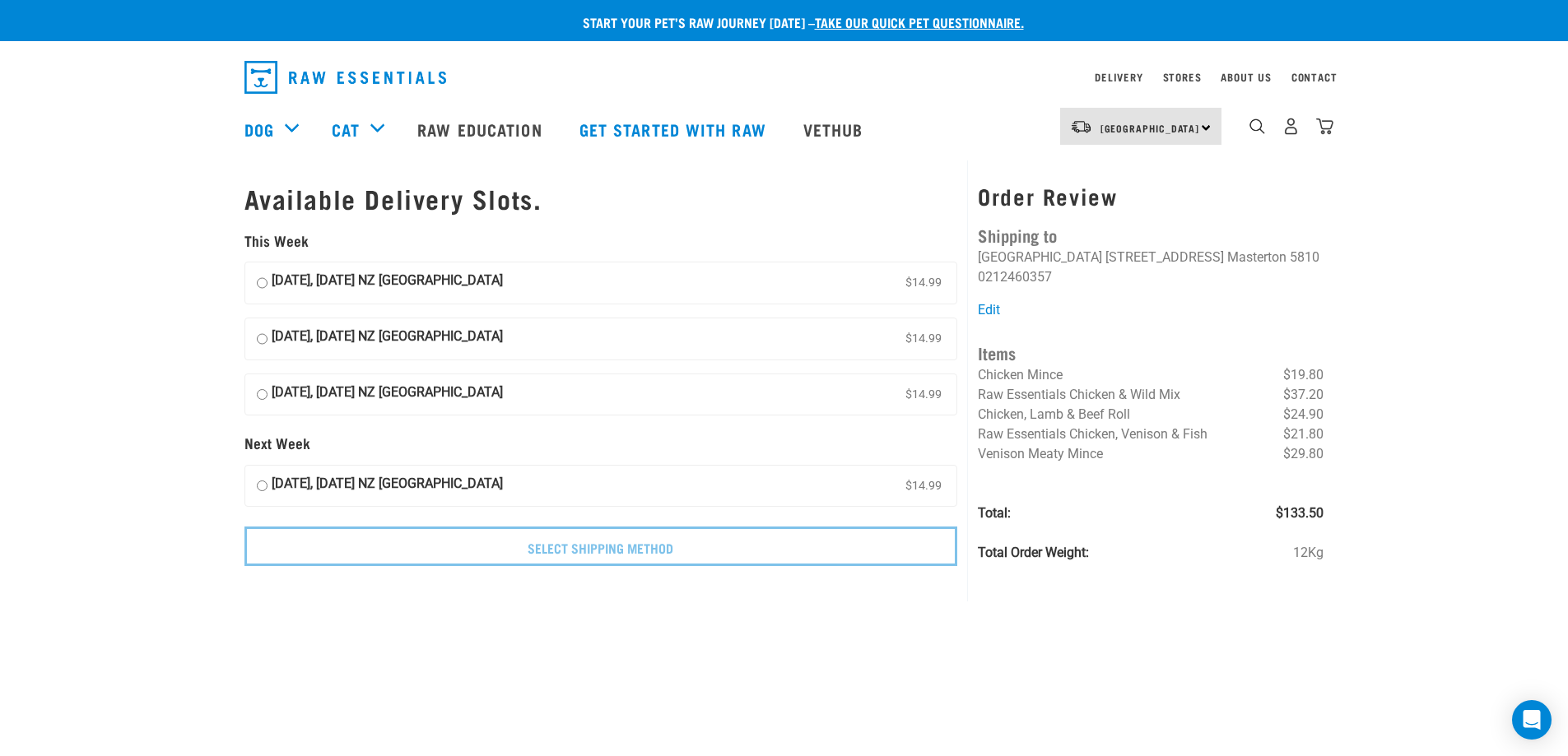
click at [263, 284] on input "[DATE], [DATE] NZ [GEOGRAPHIC_DATA] $14.99" at bounding box center [261, 283] width 11 height 25
radio input "true"
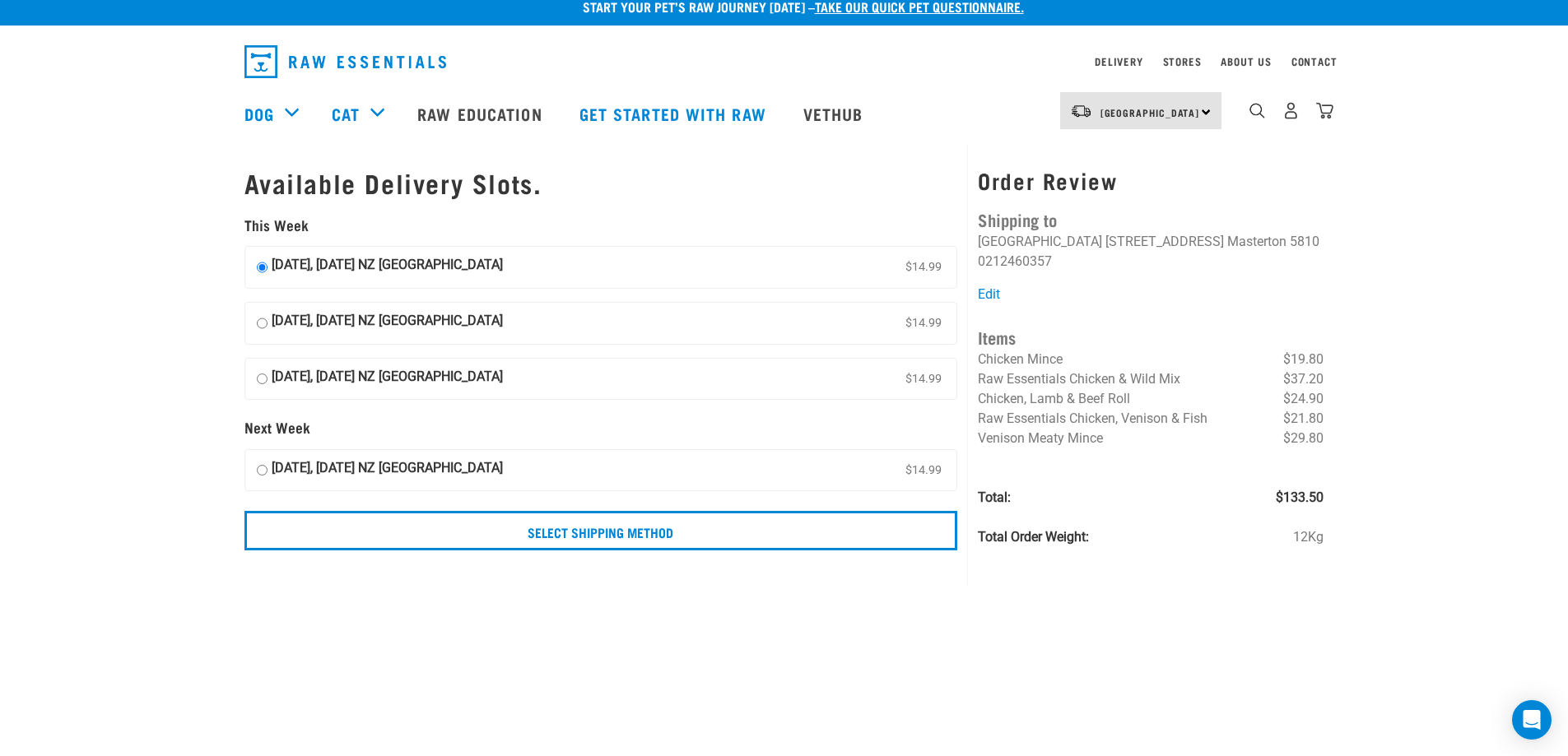
scroll to position [13, 0]
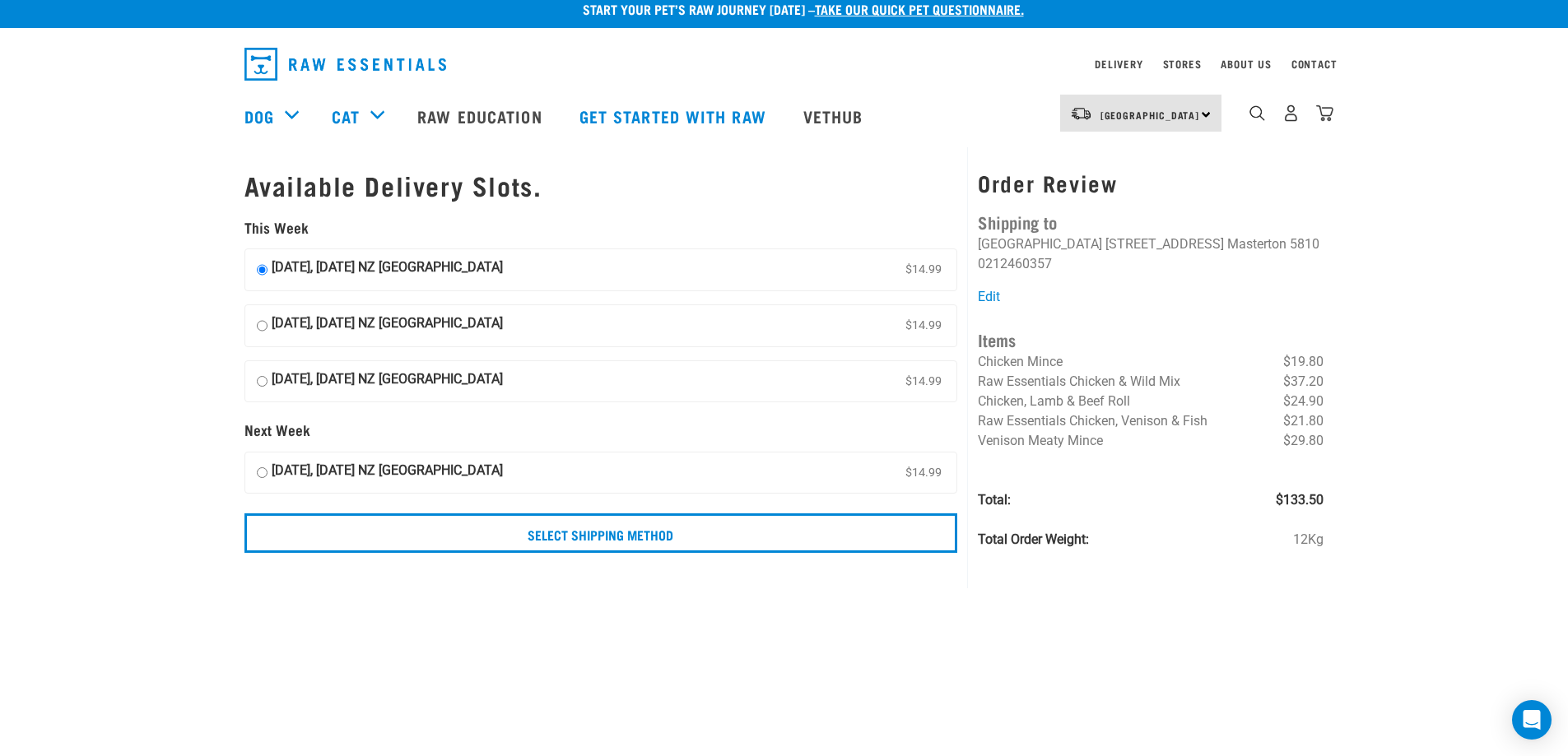
click at [649, 536] on input "Select Shipping Method" at bounding box center [601, 533] width 714 height 39
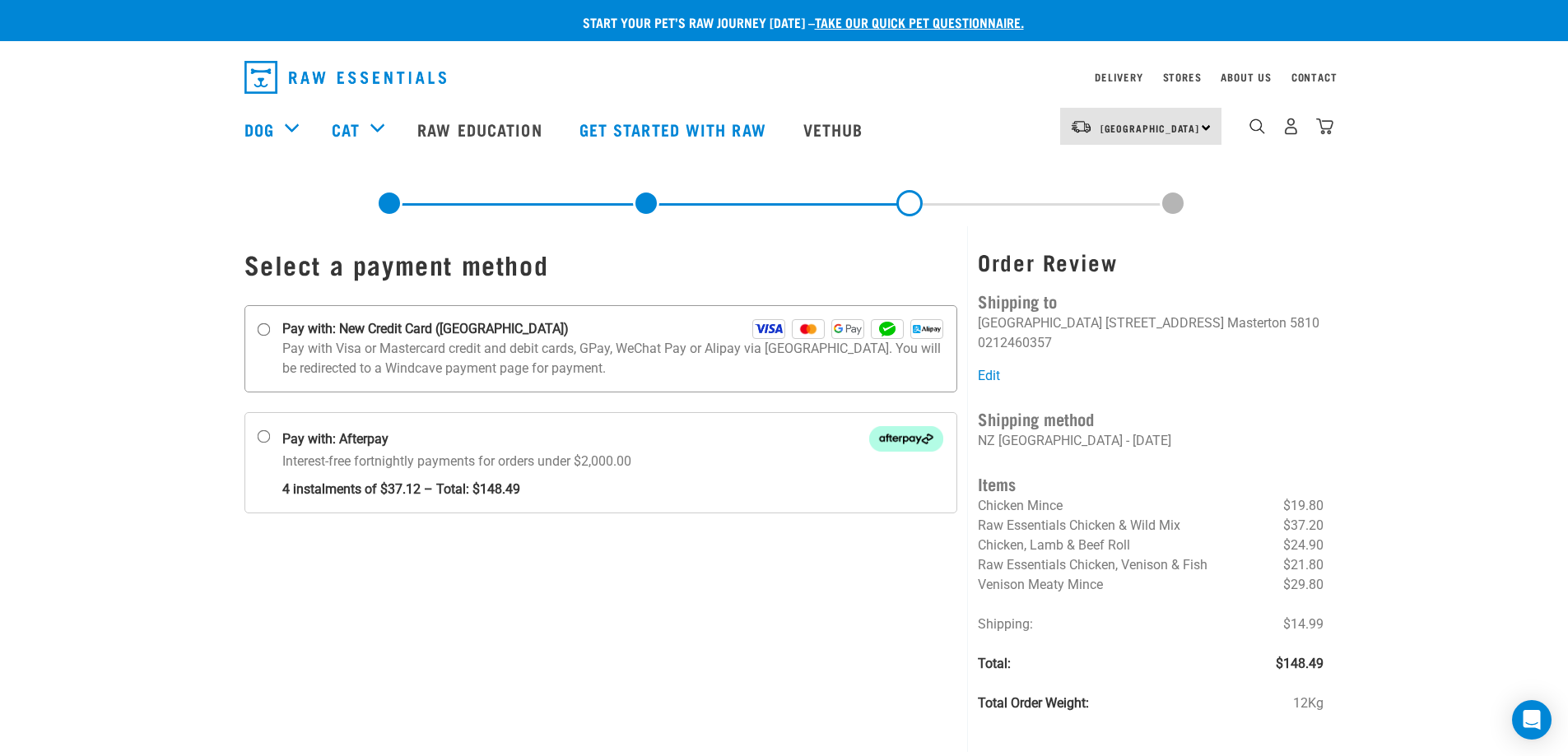
click at [266, 329] on input "Pay with: New Credit Card ([GEOGRAPHIC_DATA])" at bounding box center [262, 329] width 13 height 13
radio input "true"
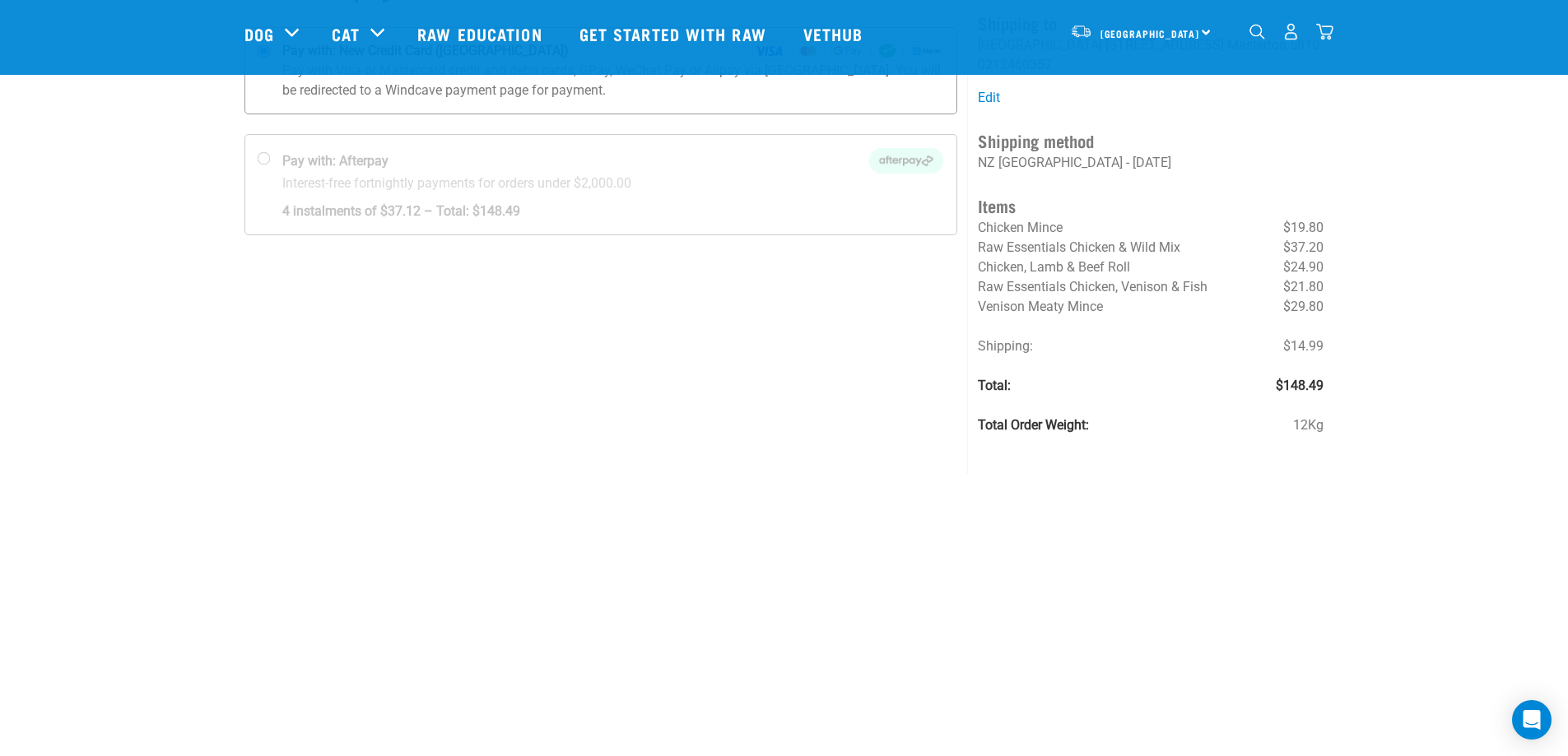
scroll to position [163, 0]
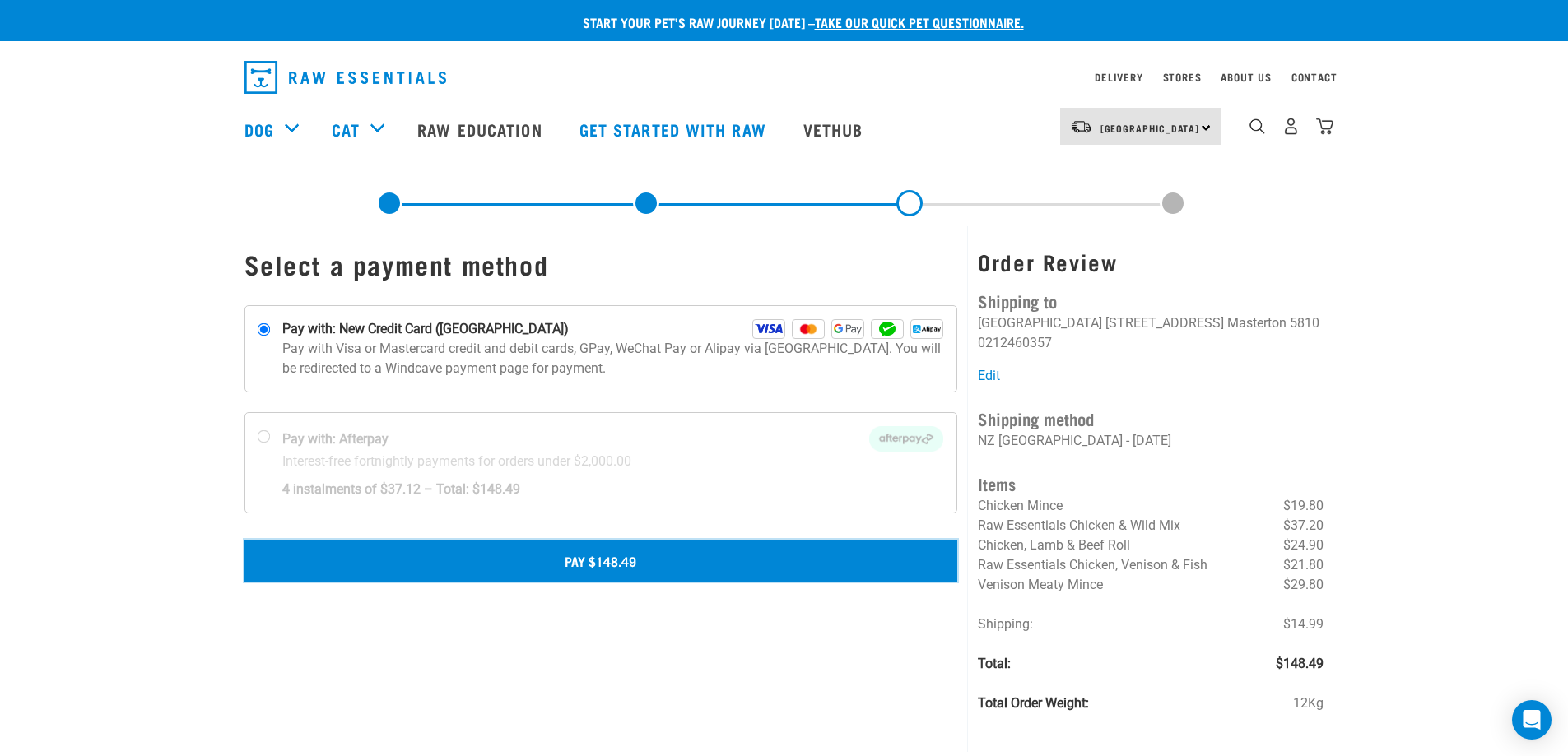
click at [526, 558] on button "Pay $148.49" at bounding box center [601, 560] width 714 height 41
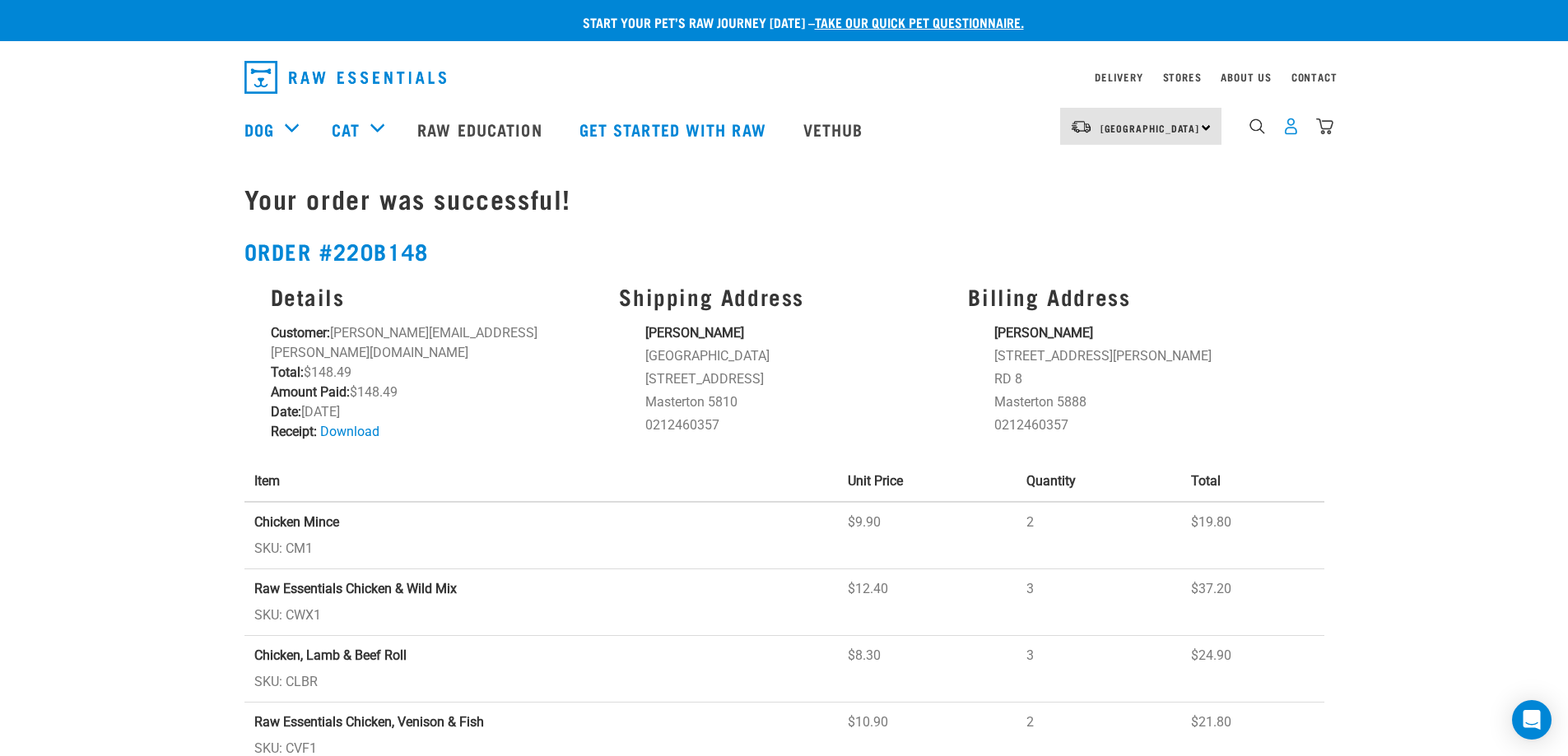
click at [1295, 132] on img "dropdown navigation" at bounding box center [1291, 126] width 17 height 17
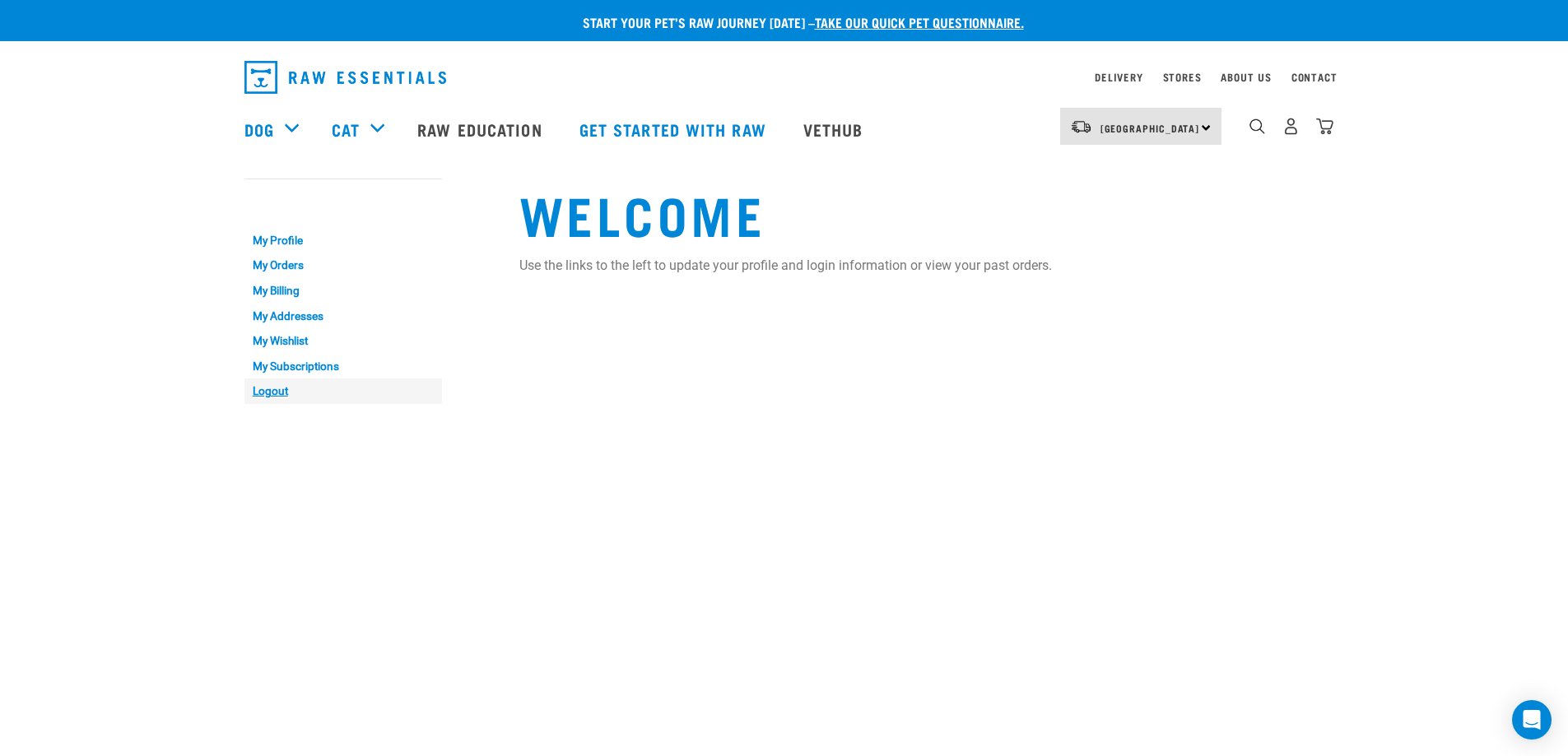
click at [273, 389] on link "Logout" at bounding box center [343, 392] width 198 height 26
